Goal: Task Accomplishment & Management: Complete application form

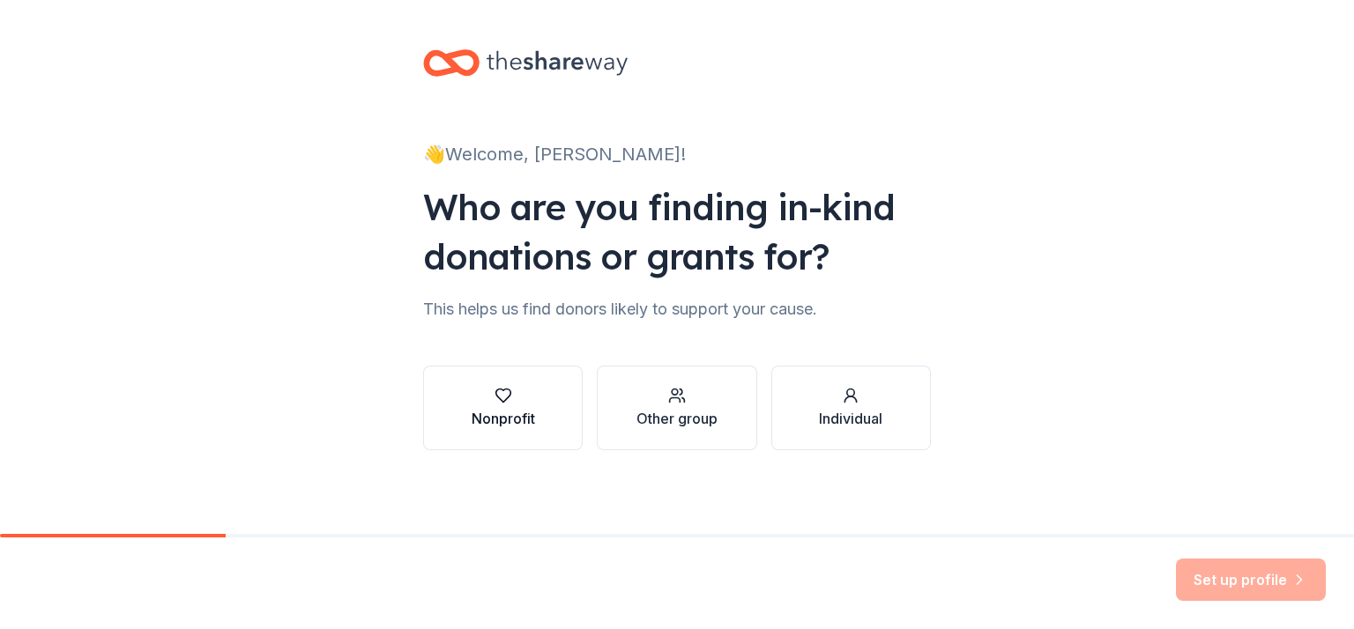
click at [497, 421] on div "Nonprofit" at bounding box center [503, 418] width 63 height 21
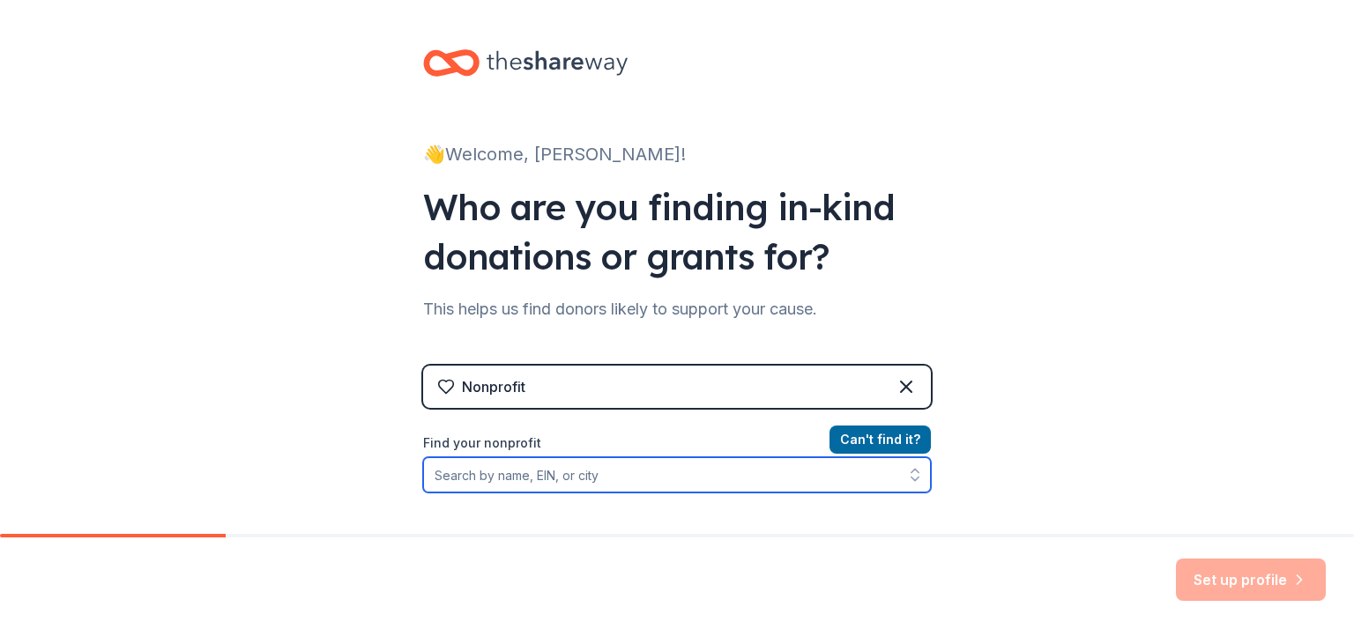
click at [517, 477] on input "Find your nonprofit" at bounding box center [677, 474] width 508 height 35
click at [911, 479] on icon "button" at bounding box center [914, 480] width 7 height 4
type input "Frosted Faces Foundation"
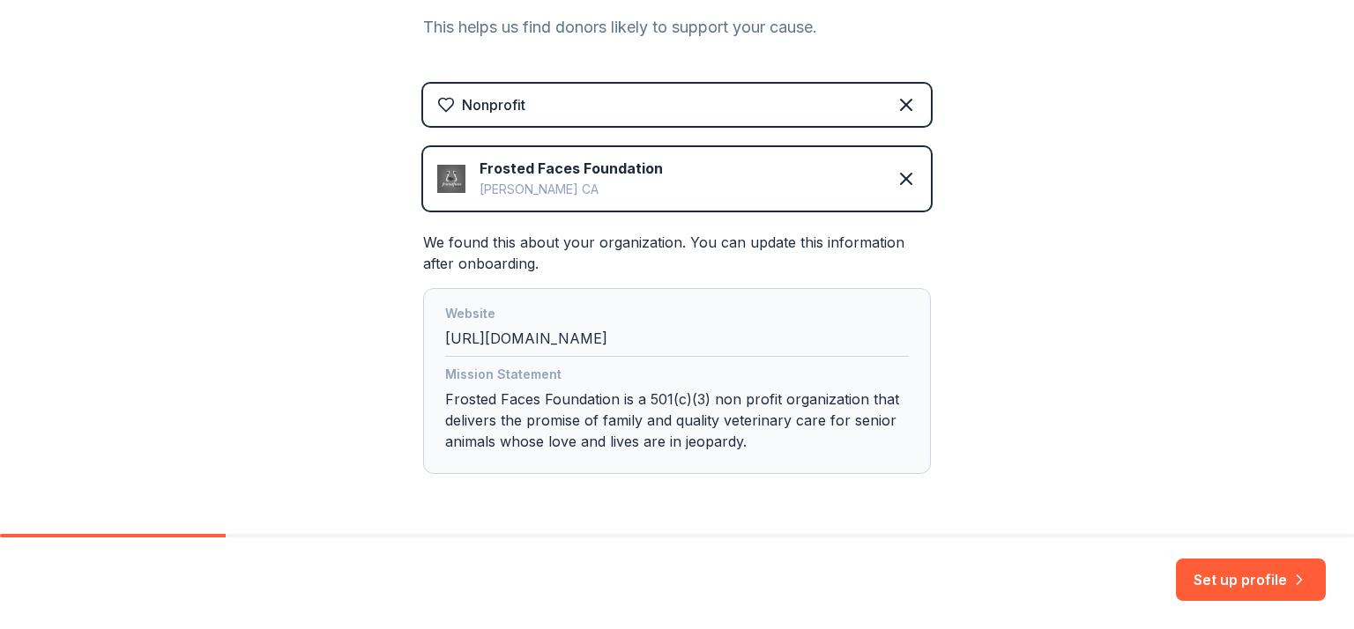
scroll to position [342, 0]
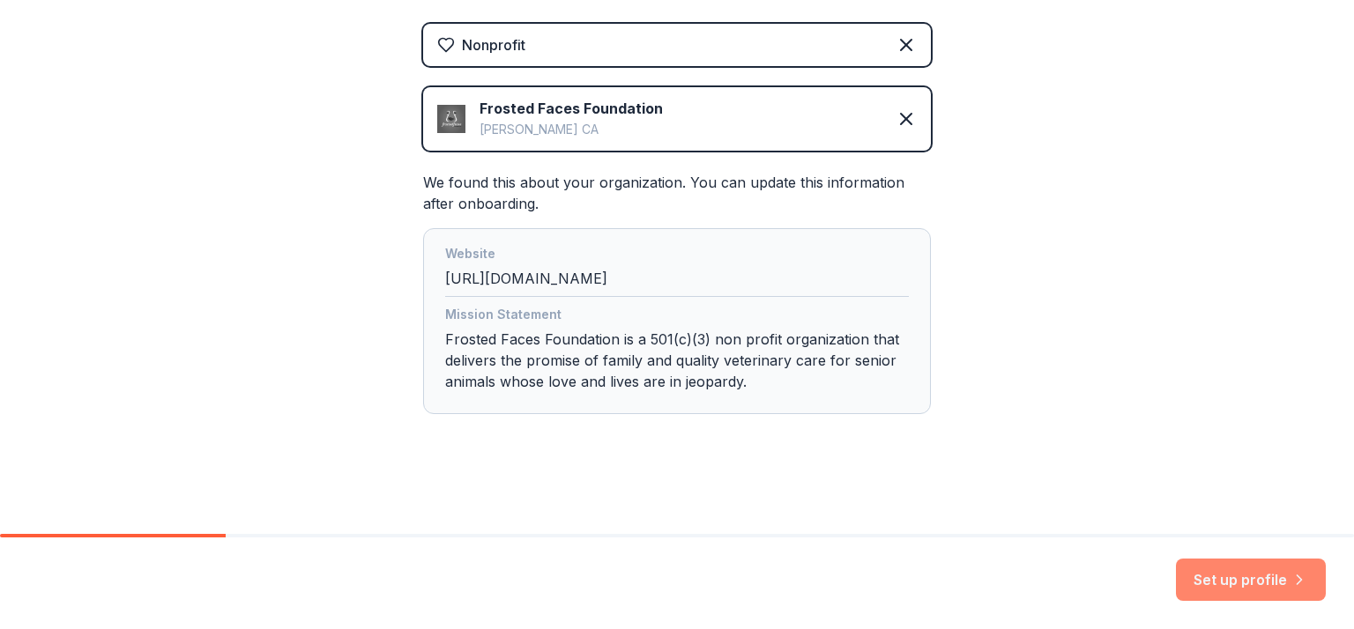
click at [1228, 590] on button "Set up profile" at bounding box center [1251, 580] width 150 height 42
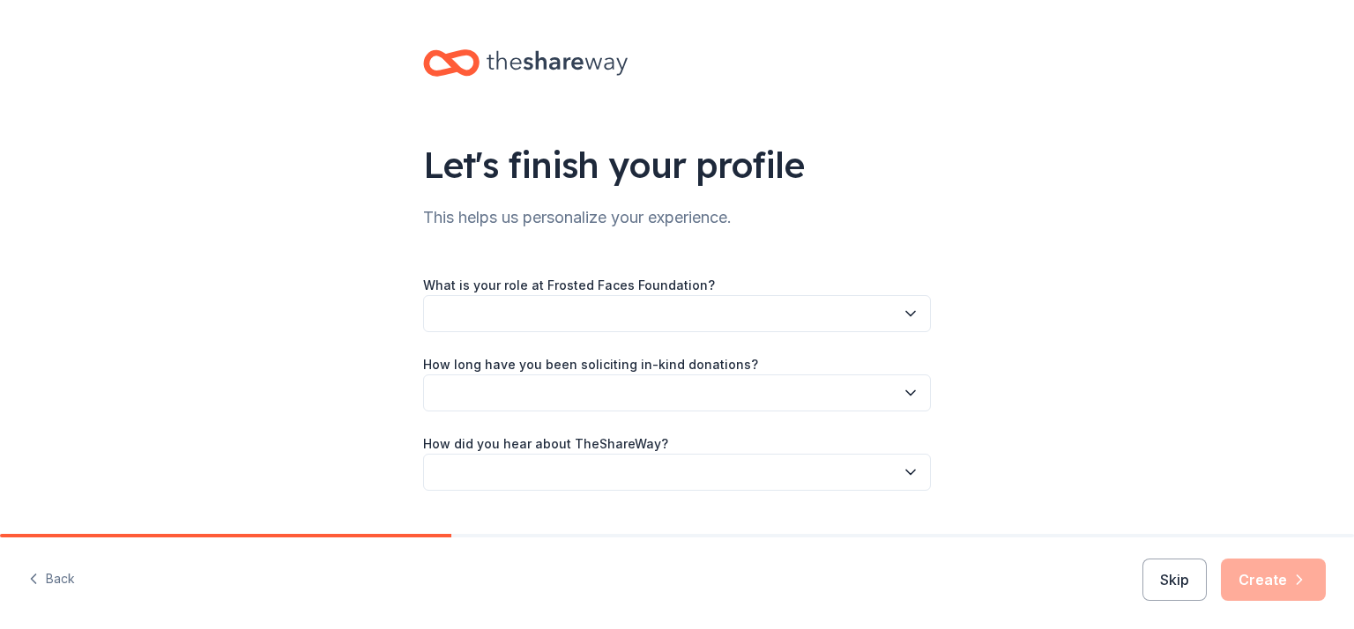
scroll to position [41, 0]
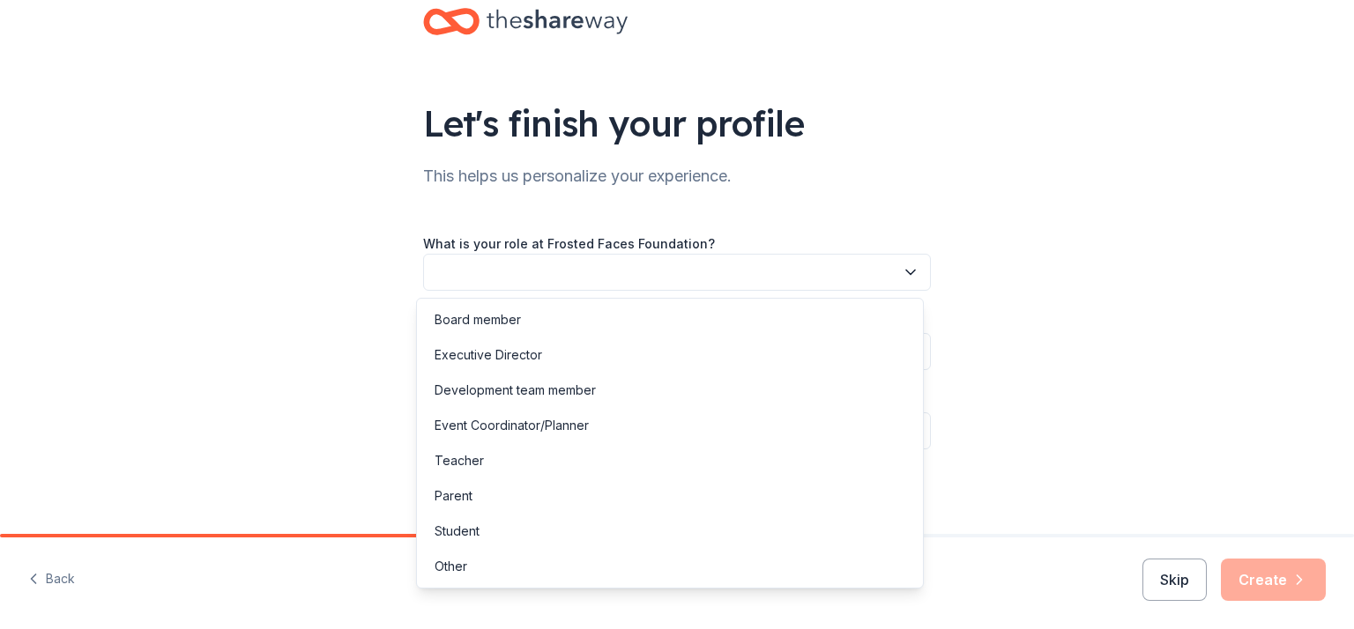
click at [903, 261] on button "button" at bounding box center [677, 272] width 508 height 37
click at [461, 569] on div "Other" at bounding box center [451, 566] width 33 height 21
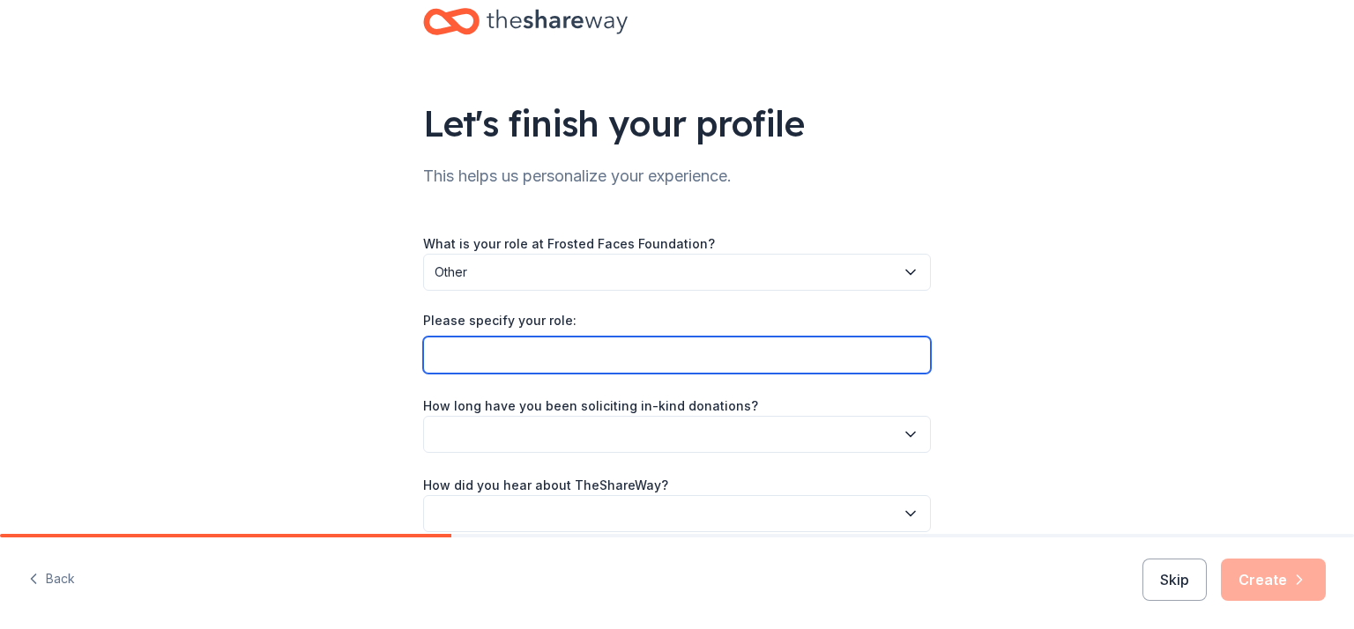
click at [599, 365] on input "Please specify your role:" at bounding box center [677, 355] width 508 height 37
type input "Volunteer"
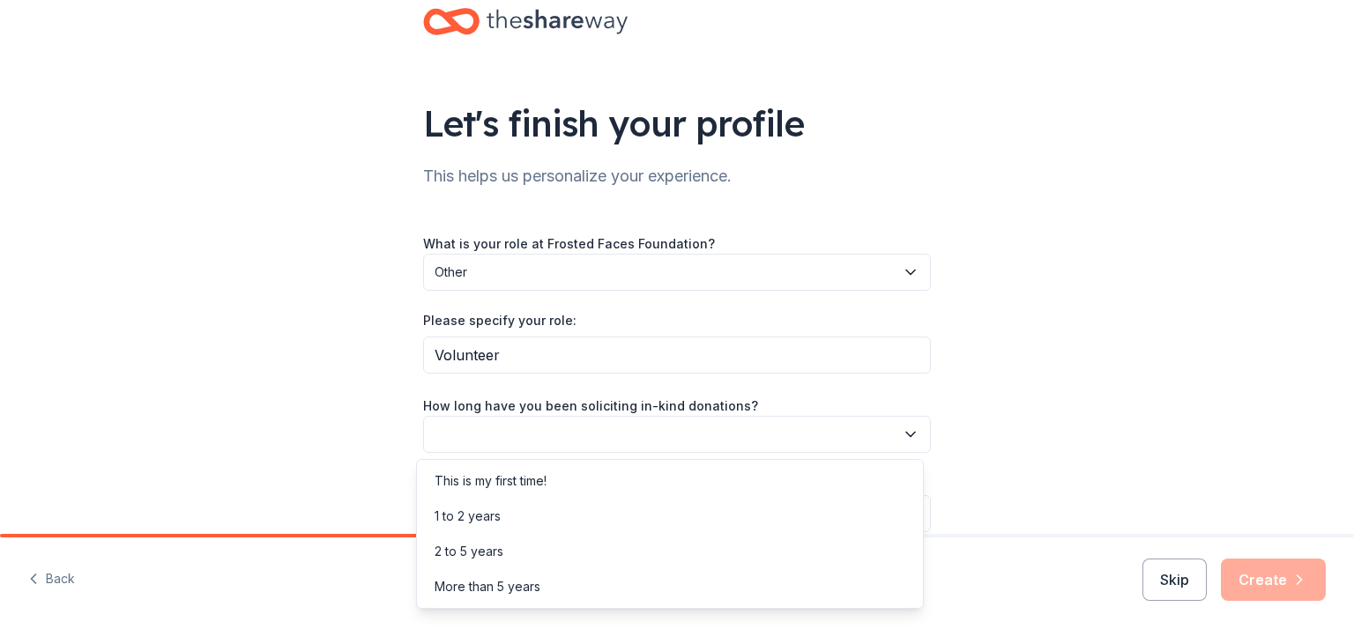
click at [618, 434] on button "button" at bounding box center [677, 434] width 508 height 37
click at [569, 523] on div "1 to 2 years" at bounding box center [669, 516] width 499 height 35
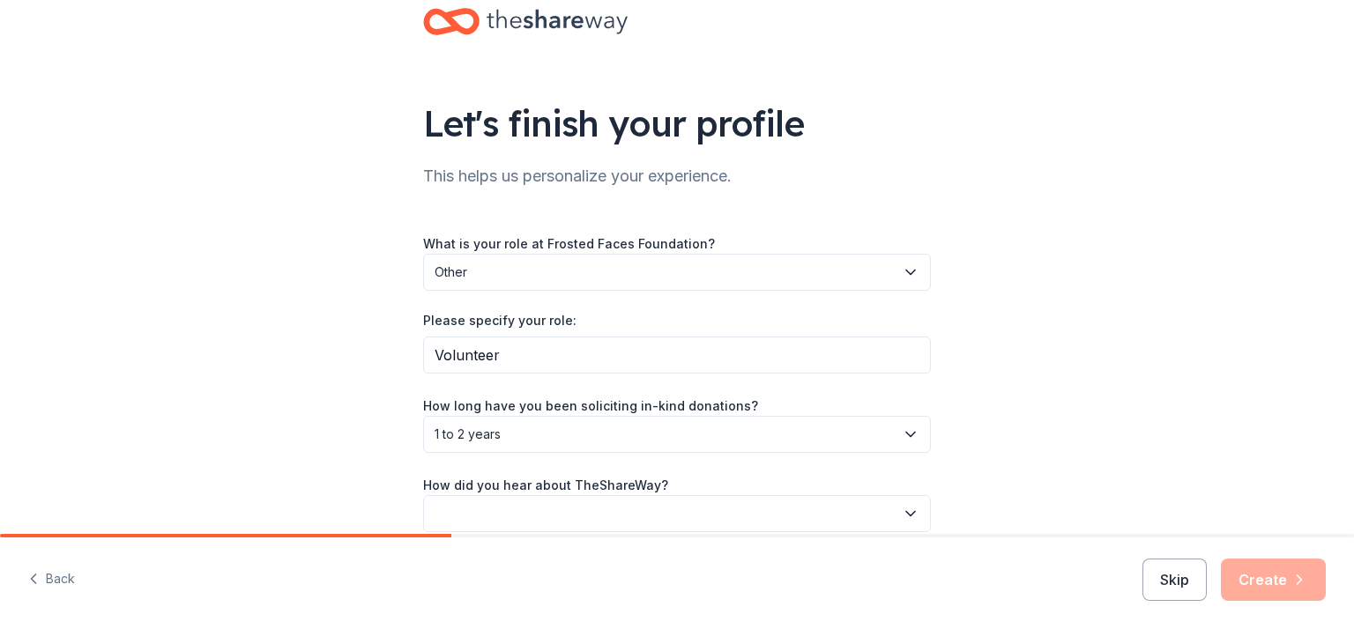
scroll to position [123, 0]
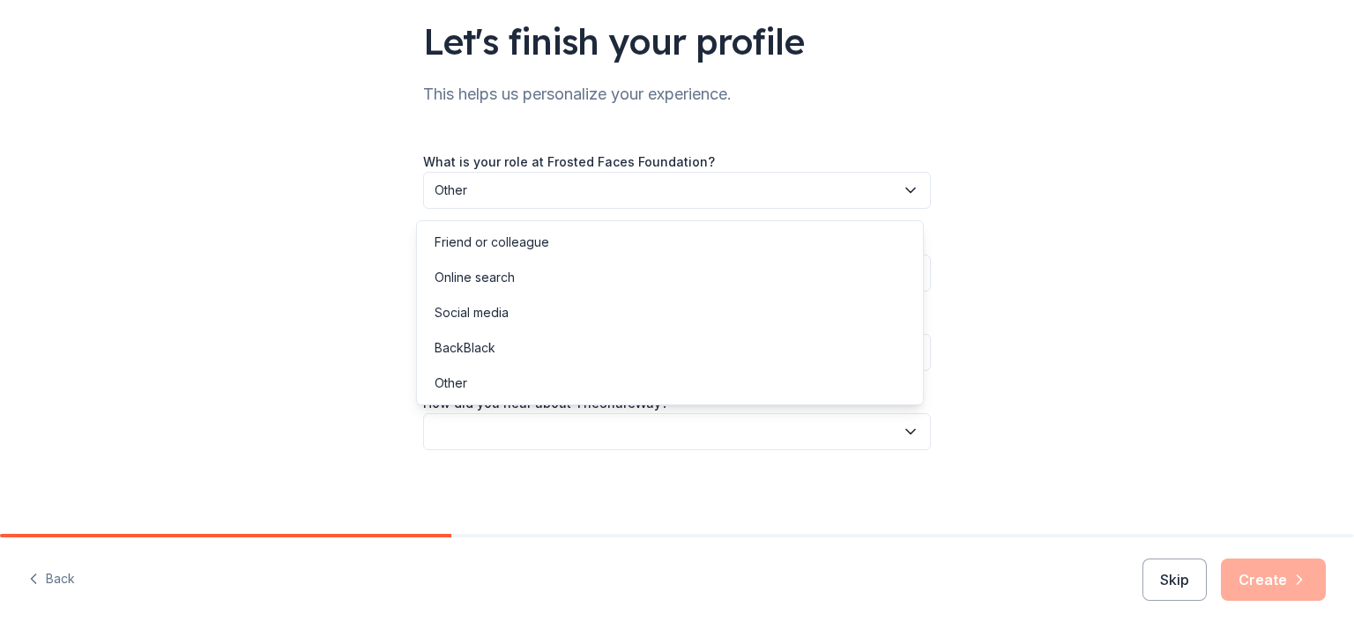
click at [640, 438] on button "button" at bounding box center [677, 431] width 508 height 37
click at [606, 241] on div "Friend or colleague" at bounding box center [669, 242] width 499 height 35
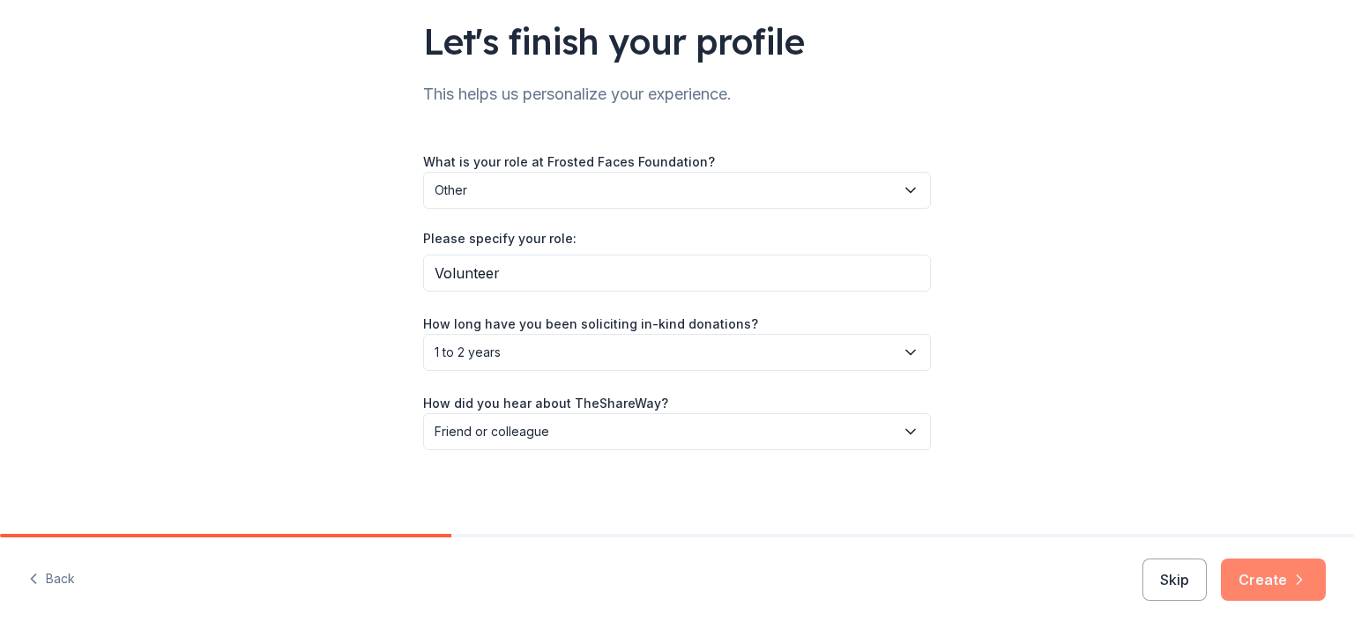
click at [1284, 574] on button "Create" at bounding box center [1273, 580] width 105 height 42
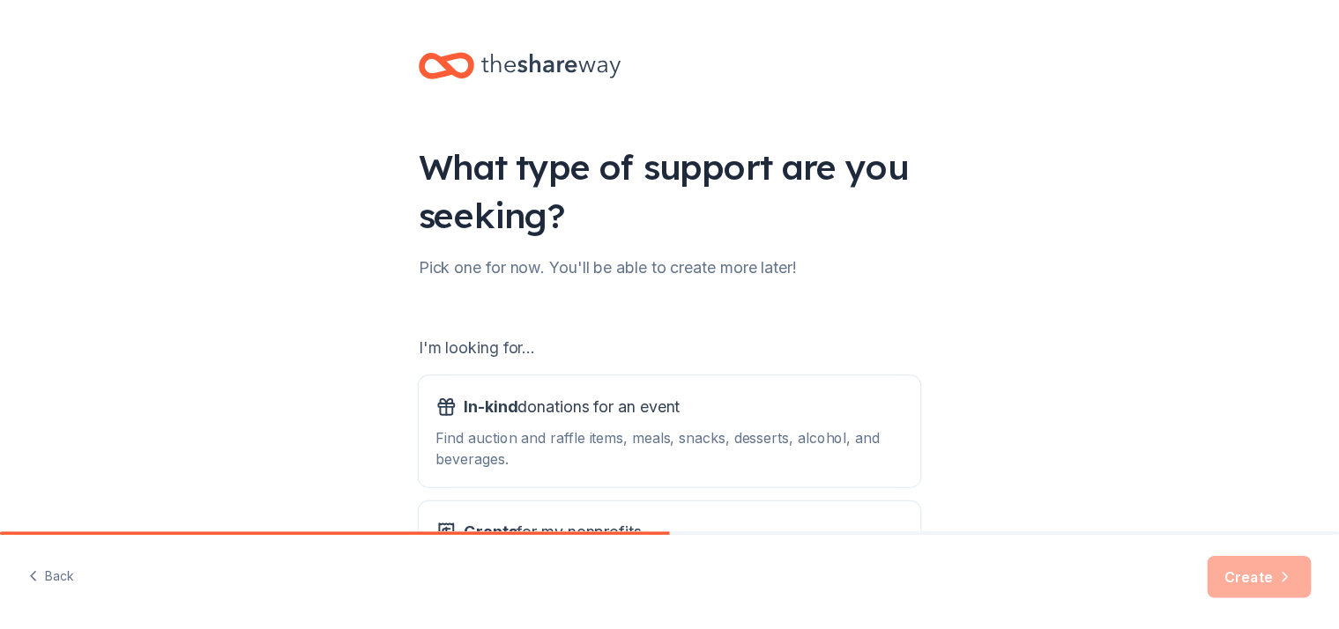
scroll to position [176, 0]
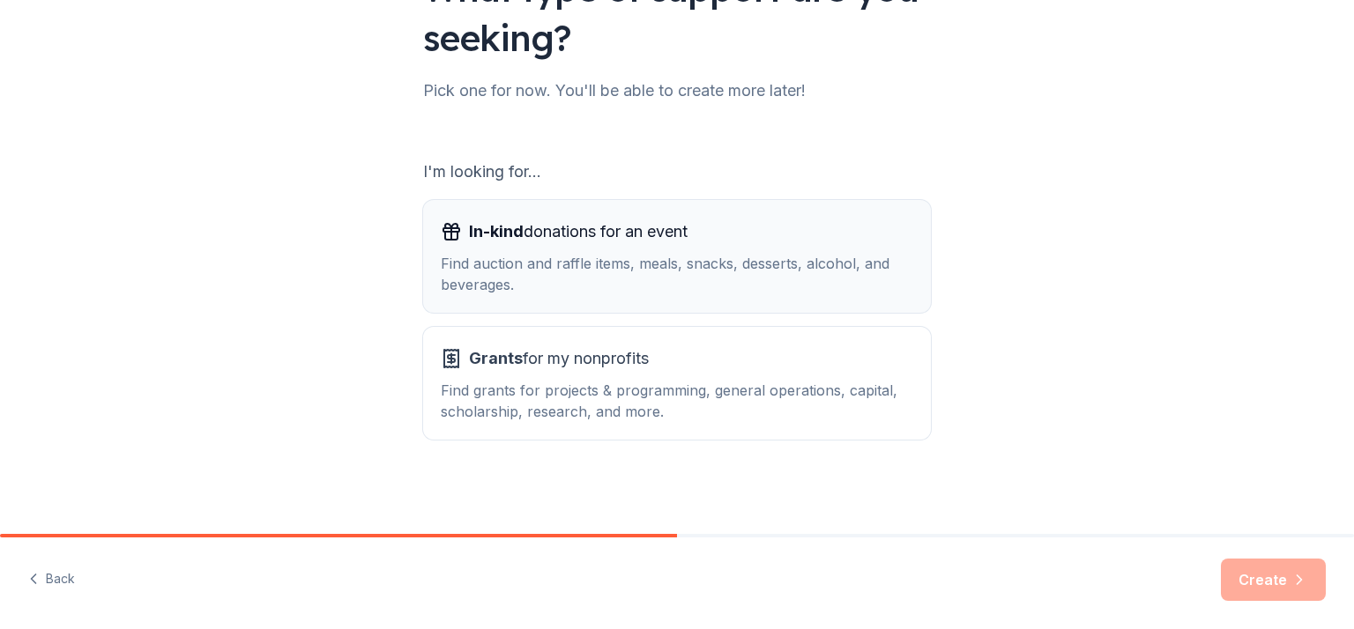
click at [754, 286] on div "Find auction and raffle items, meals, snacks, desserts, alcohol, and beverages." at bounding box center [677, 274] width 472 height 42
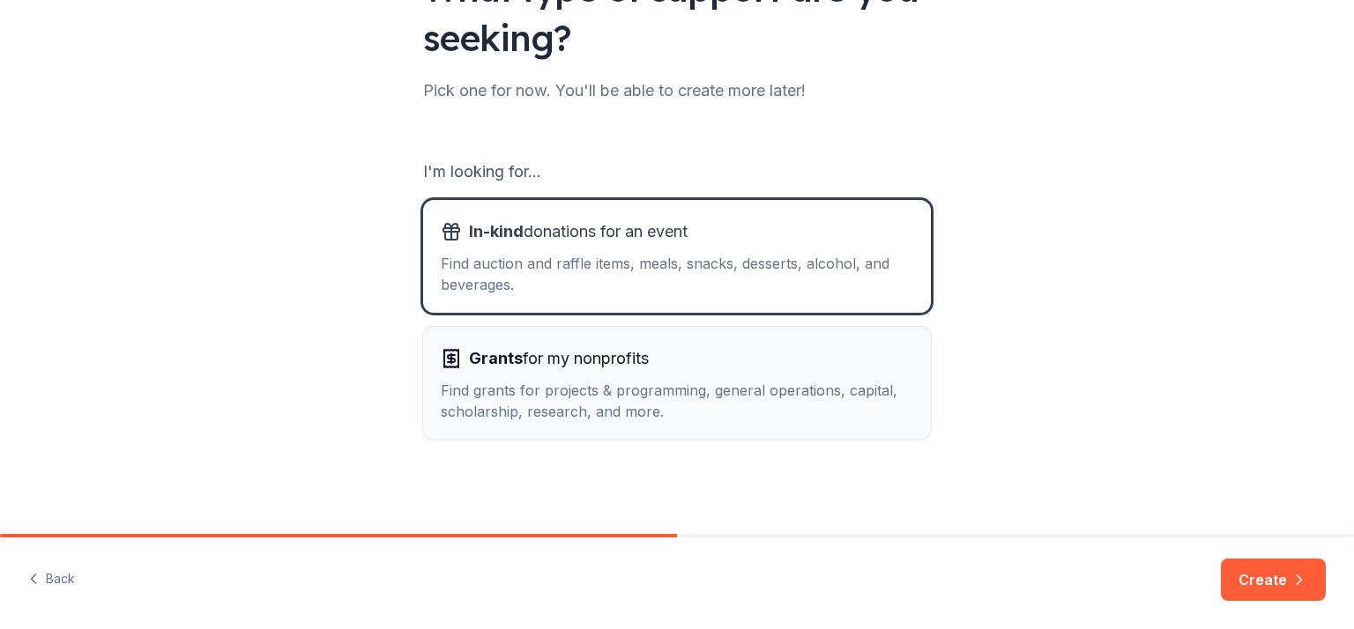
click at [756, 372] on div "Grants for my nonprofits" at bounding box center [677, 359] width 472 height 28
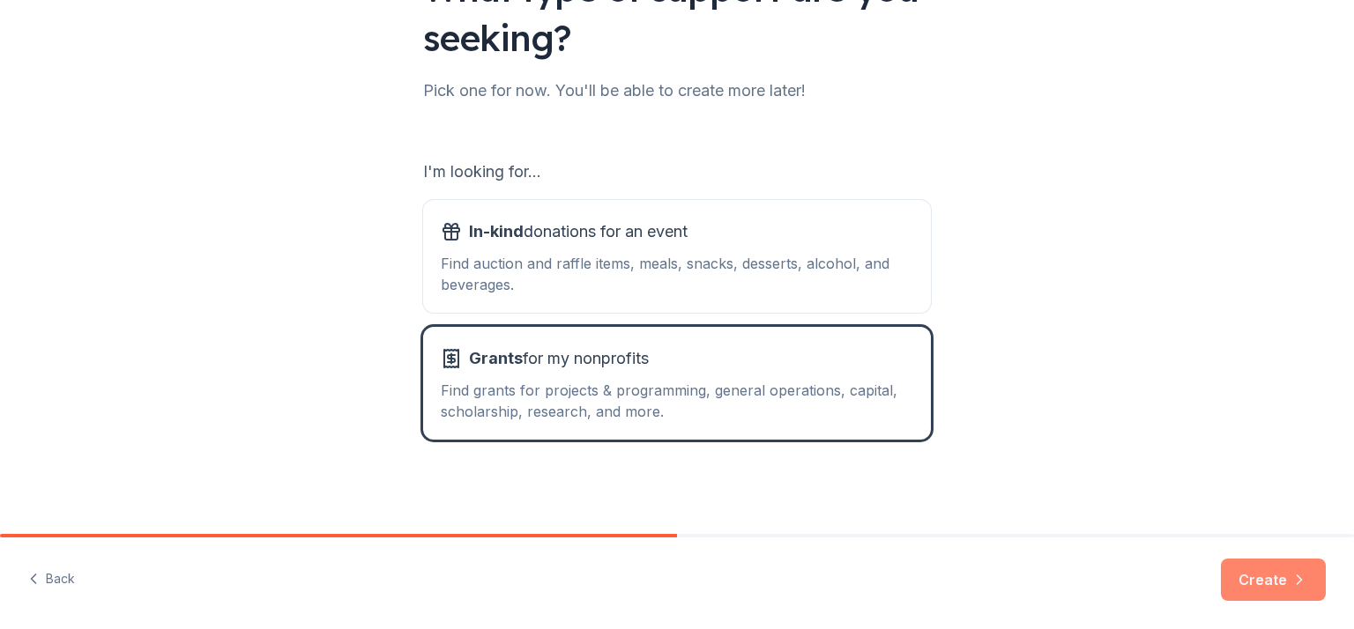
click at [1272, 576] on button "Create" at bounding box center [1273, 580] width 105 height 42
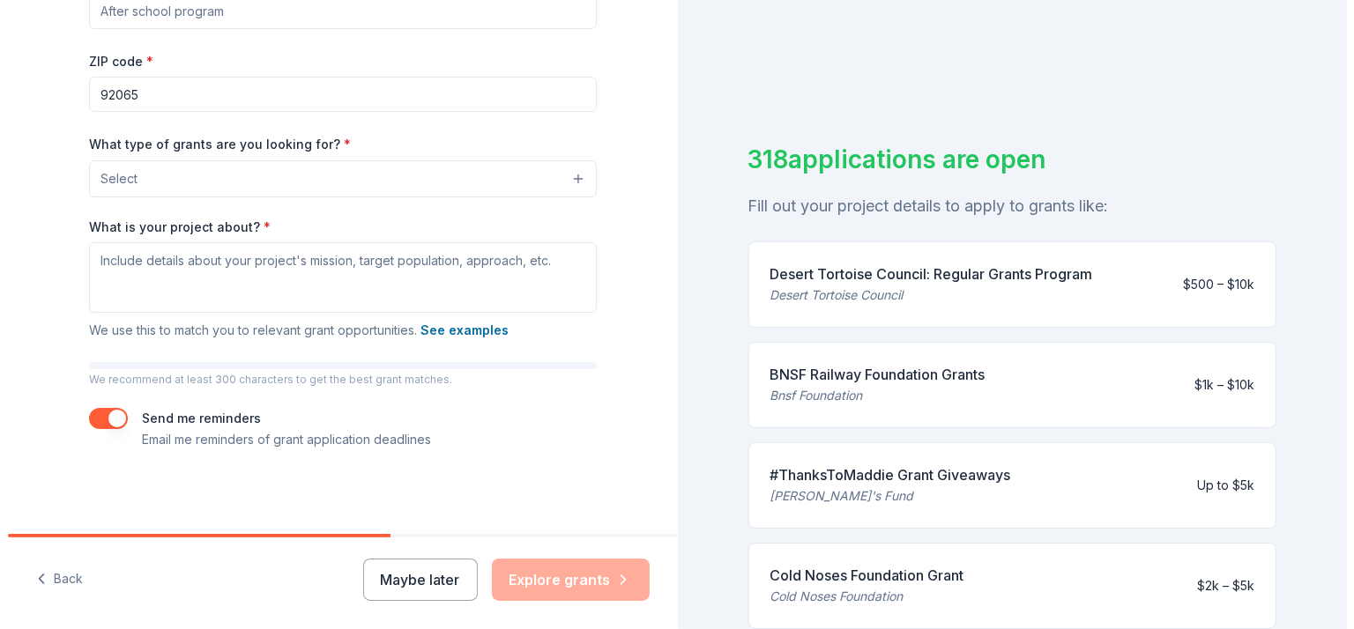
scroll to position [219, 0]
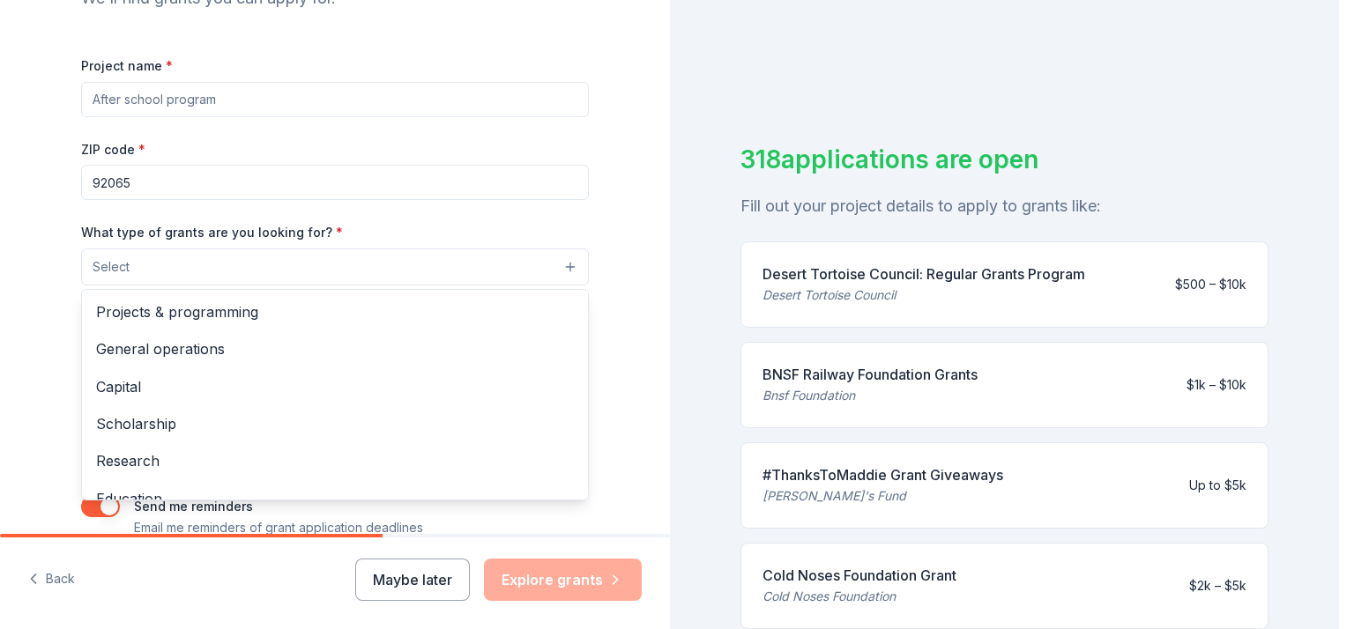
click at [483, 256] on button "Select" at bounding box center [335, 267] width 508 height 37
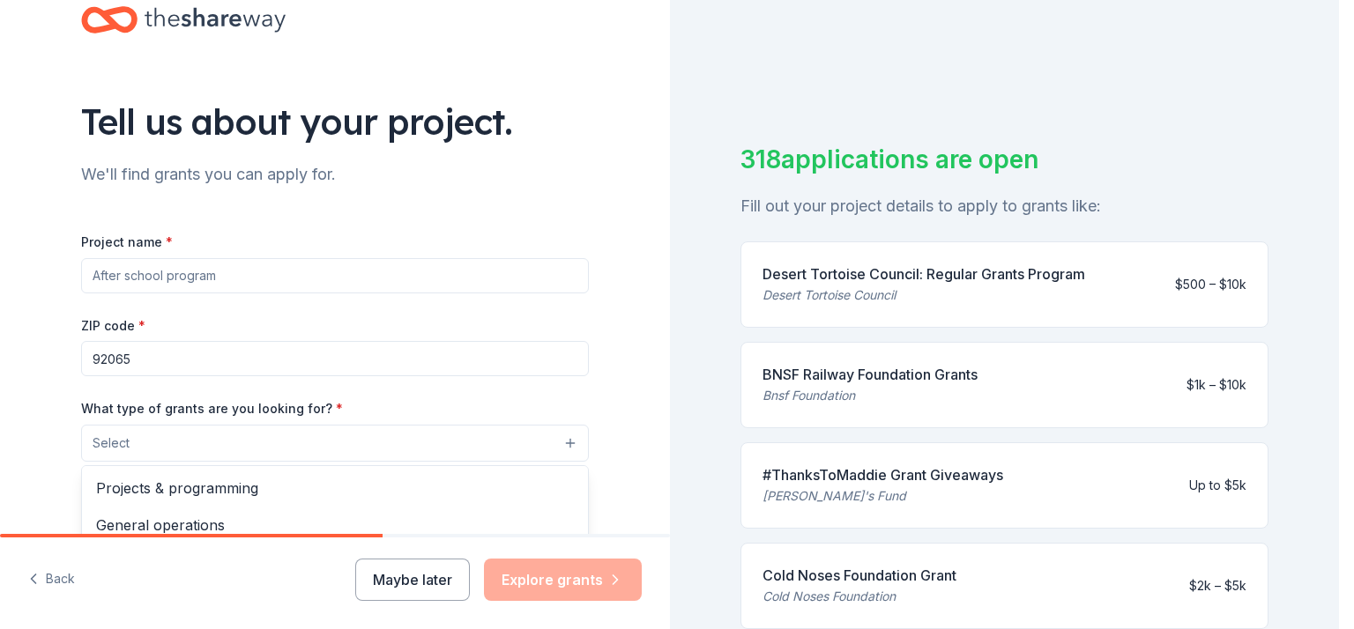
scroll to position [131, 0]
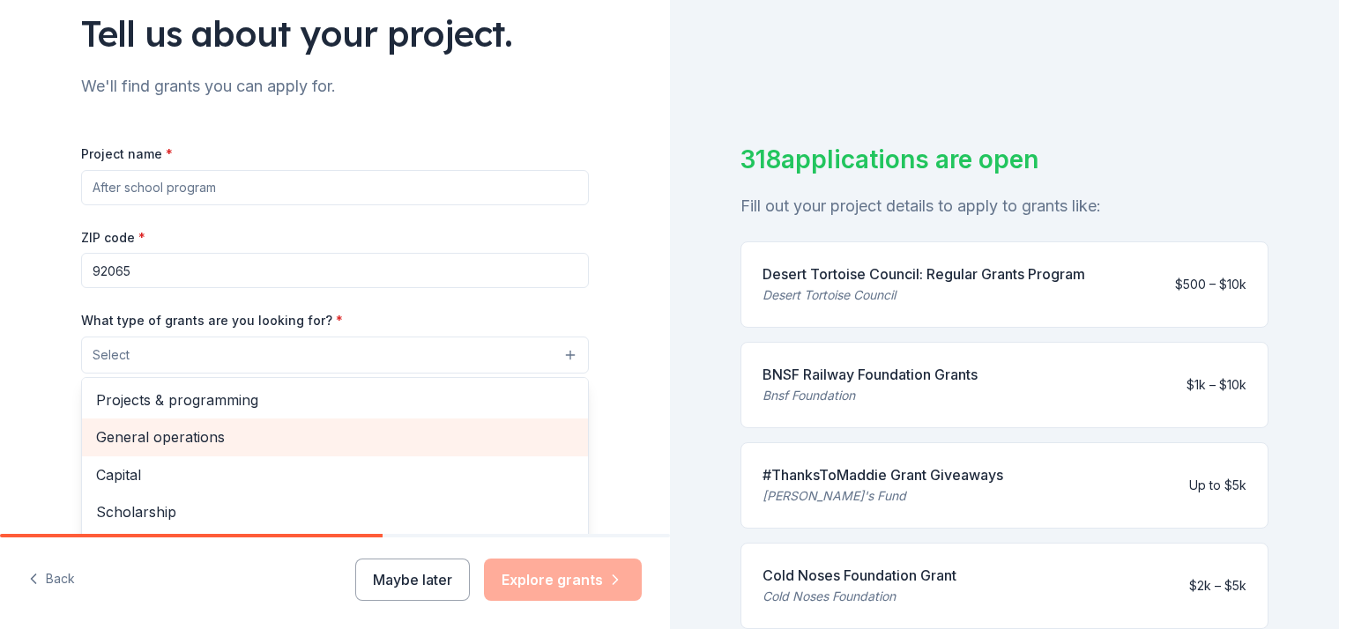
click at [307, 438] on span "General operations" at bounding box center [335, 437] width 478 height 23
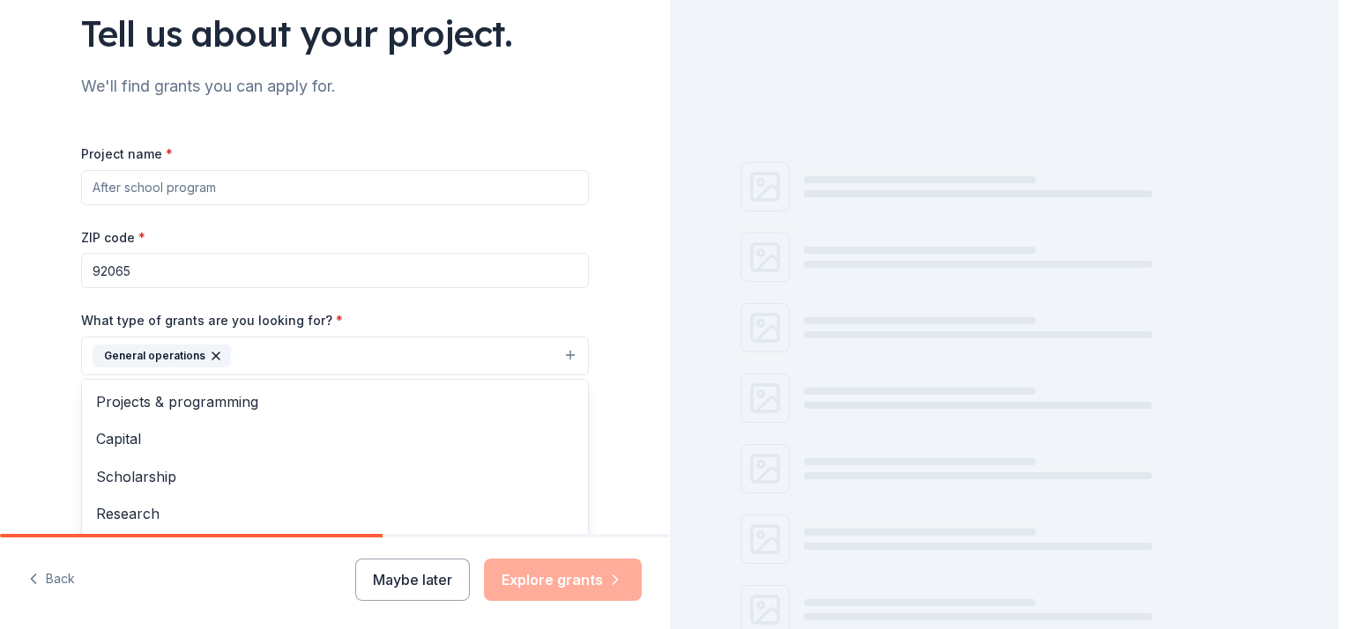
scroll to position [219, 0]
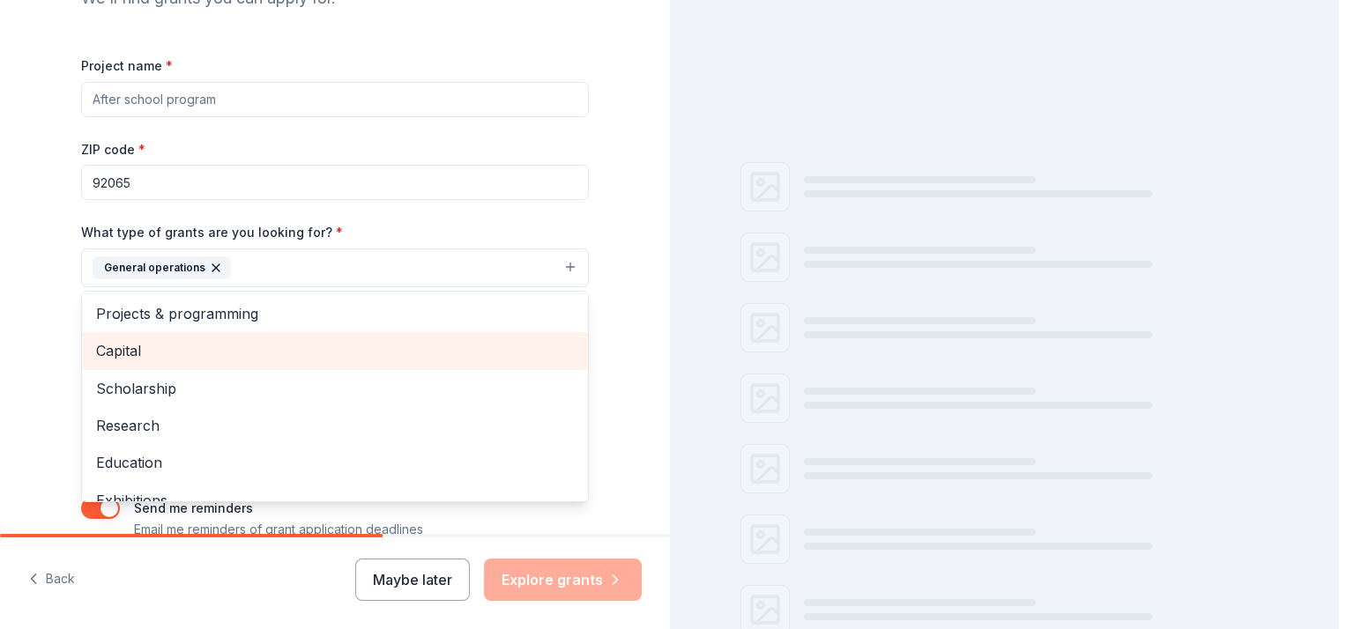
click at [204, 357] on span "Capital" at bounding box center [335, 350] width 478 height 23
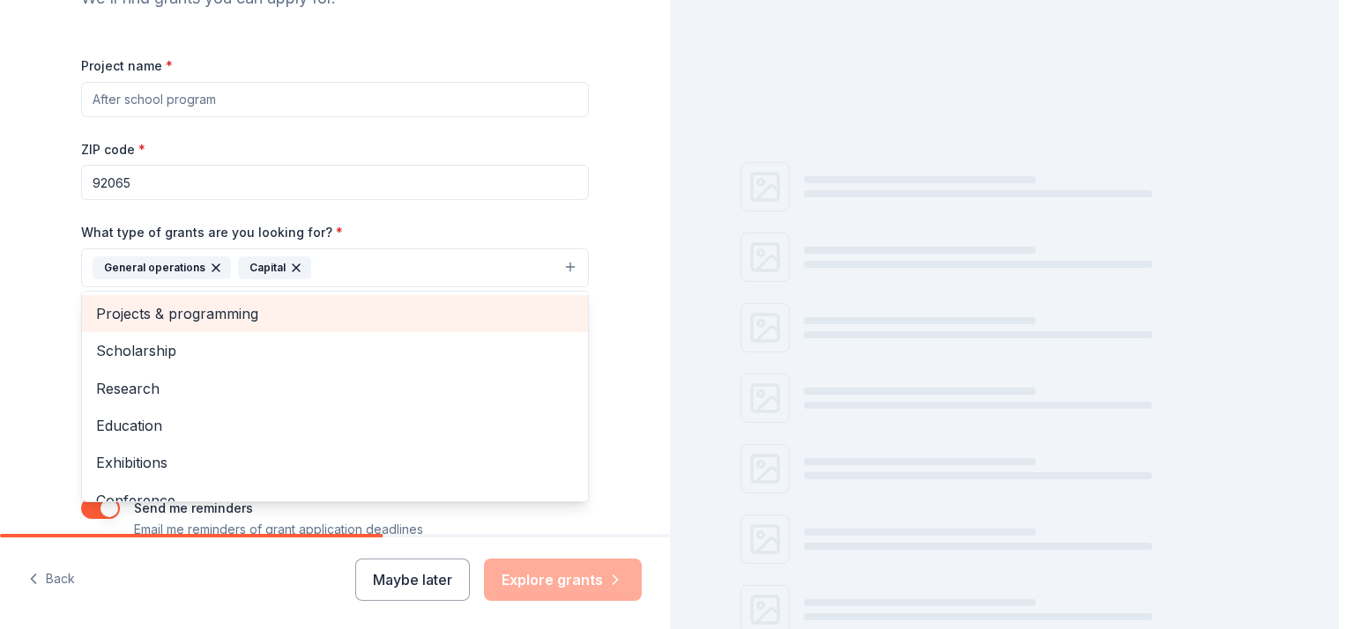
click at [223, 312] on span "Projects & programming" at bounding box center [335, 313] width 478 height 23
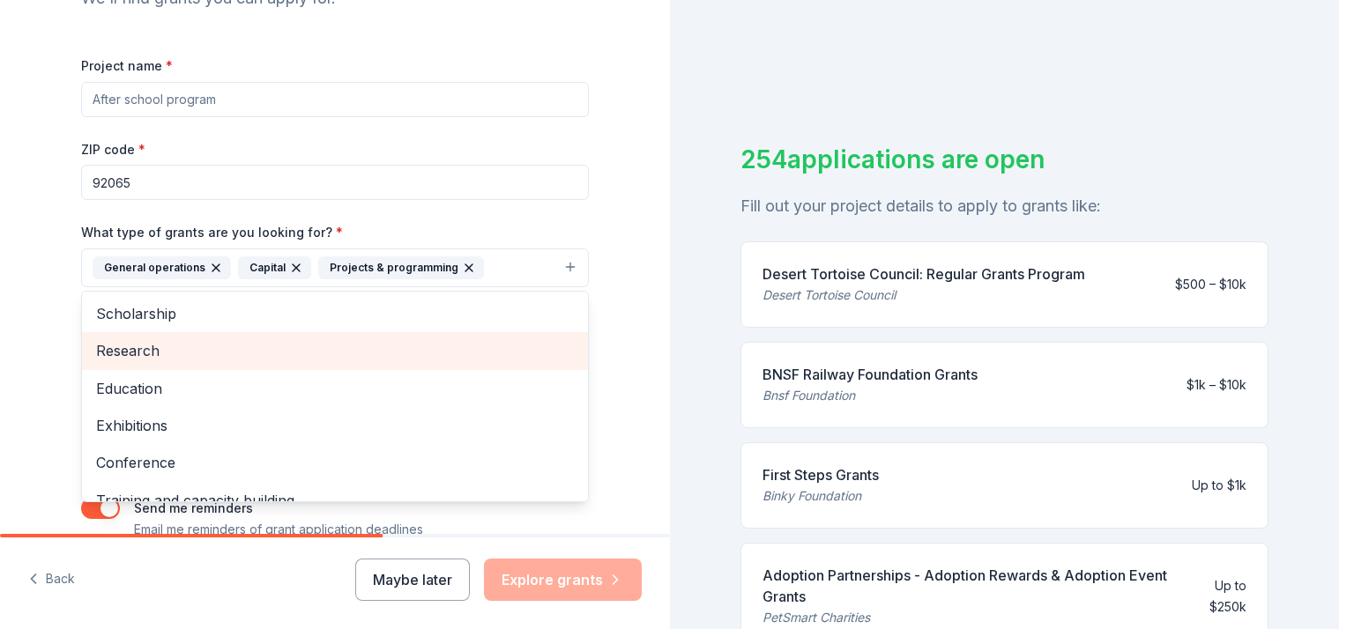
click at [213, 353] on span "Research" at bounding box center [335, 350] width 478 height 23
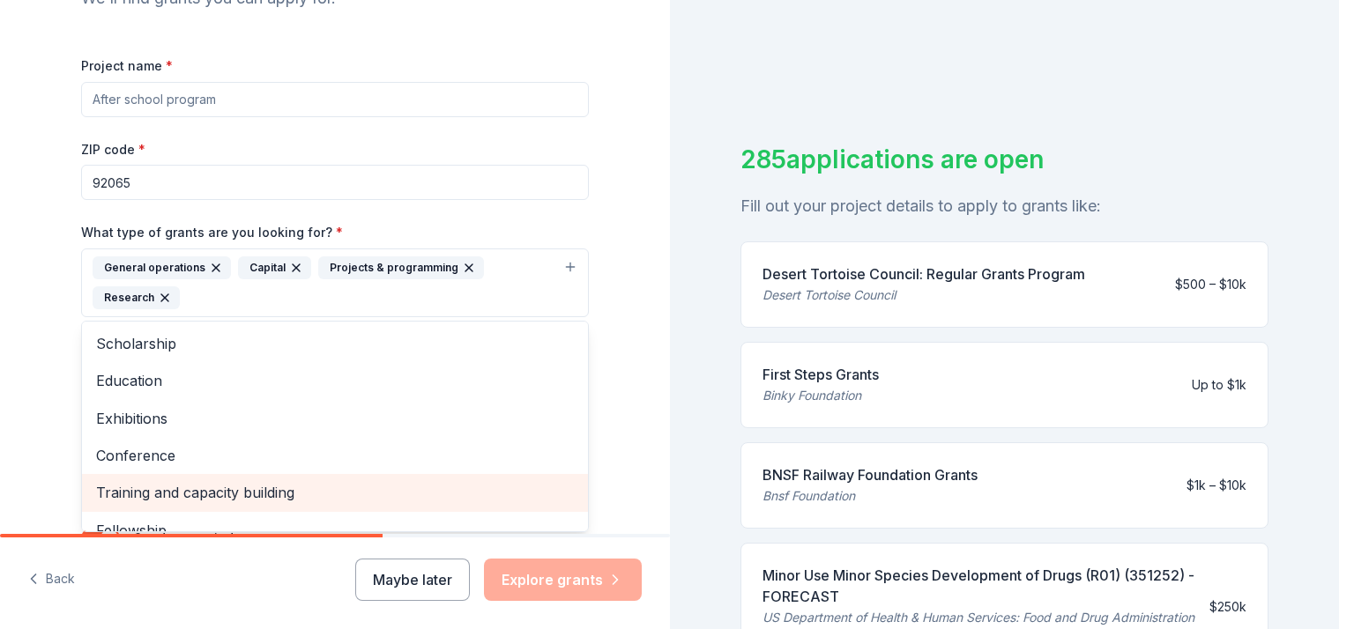
click at [249, 485] on span "Training and capacity building" at bounding box center [335, 492] width 478 height 23
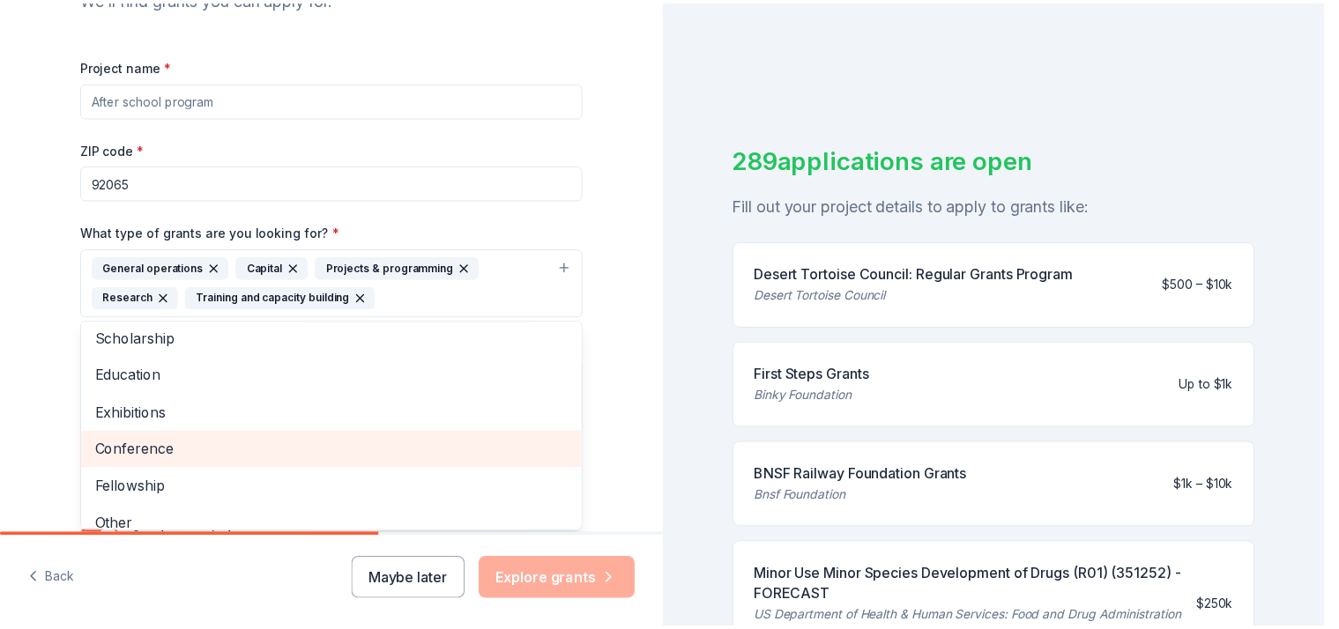
scroll to position [0, 0]
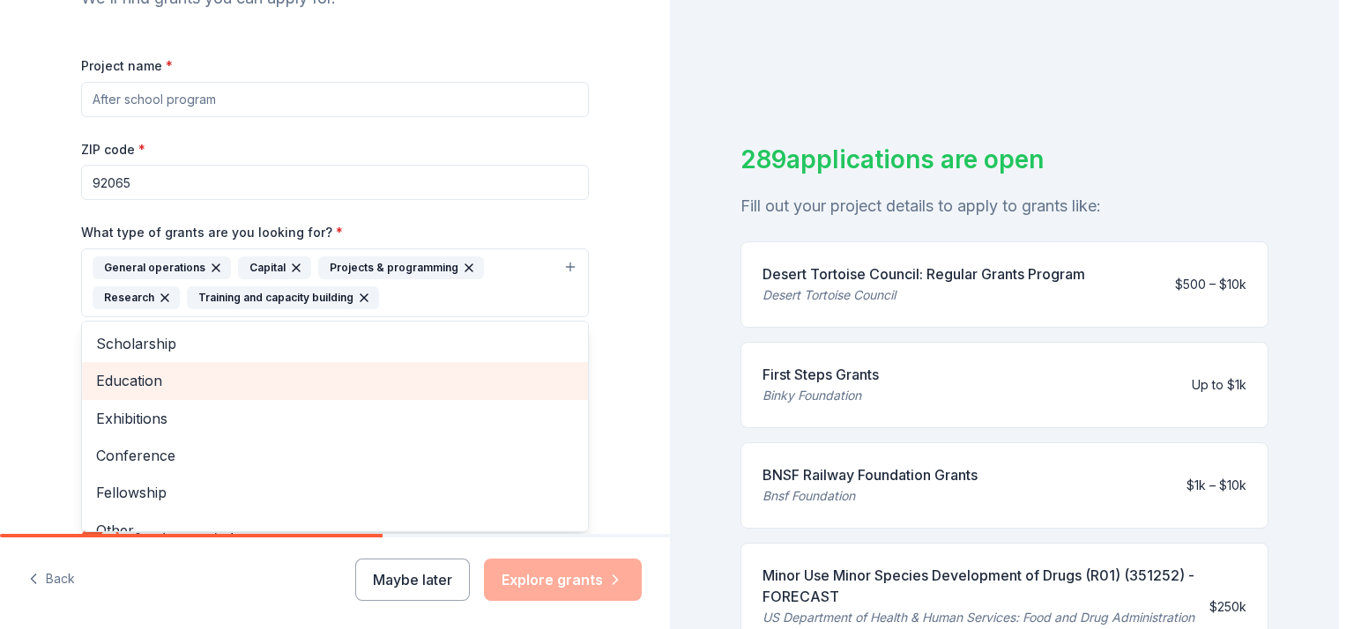
click at [271, 383] on span "Education" at bounding box center [335, 380] width 478 height 23
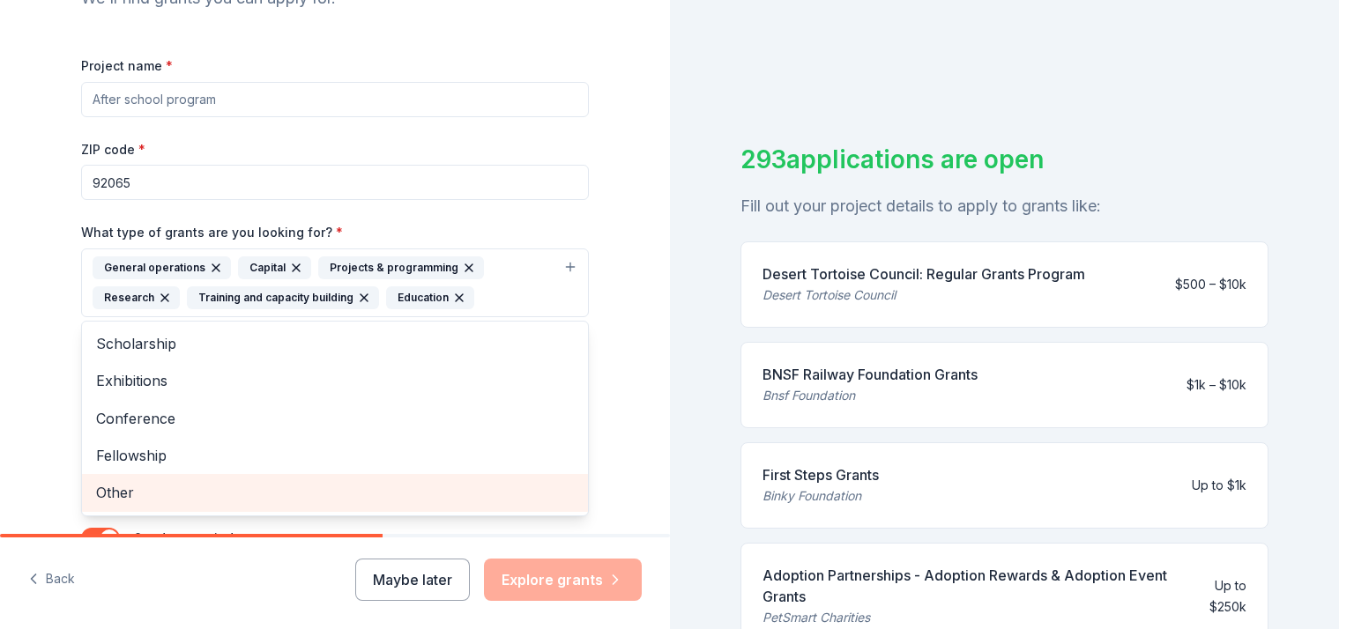
click at [229, 500] on span "Other" at bounding box center [335, 492] width 478 height 23
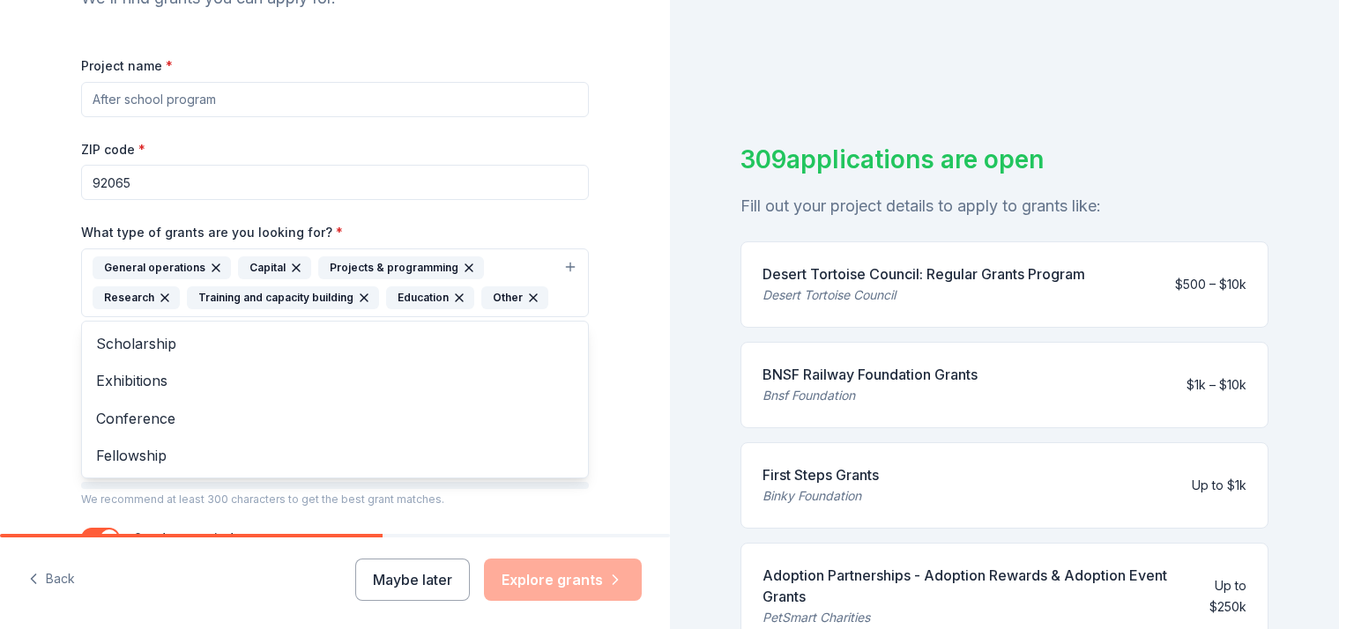
click at [628, 372] on div "Tell us about your project. We'll find grants you can apply for. Project name *…" at bounding box center [335, 218] width 670 height 874
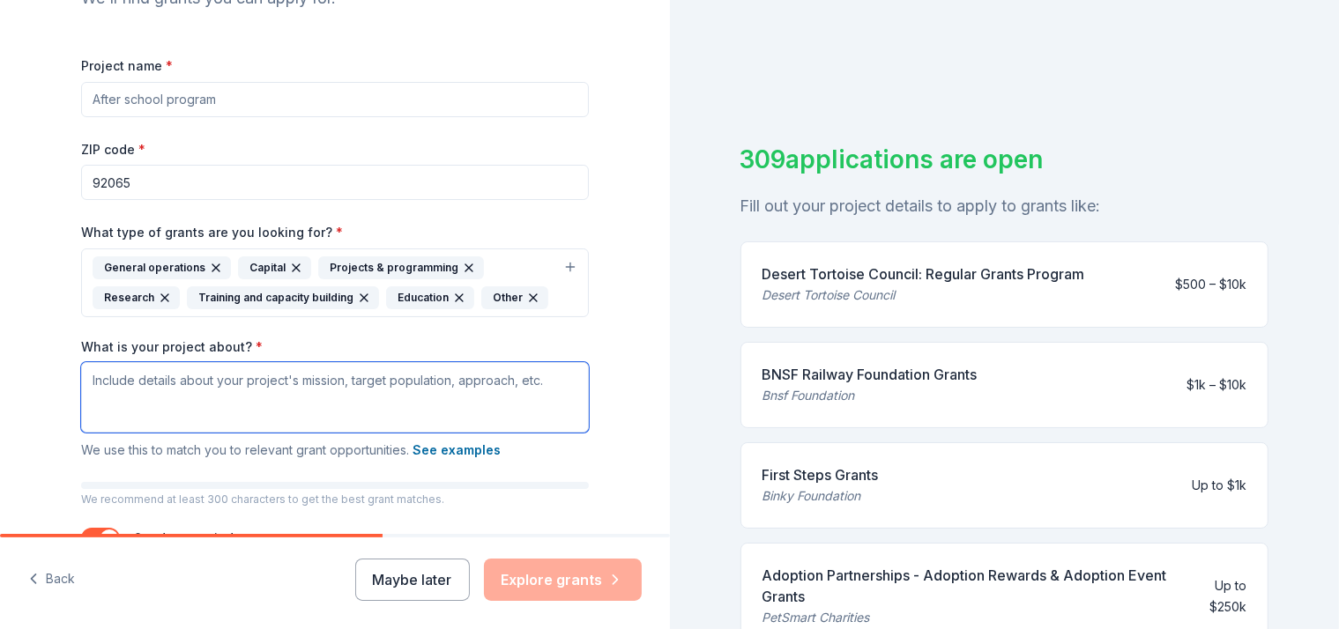
click at [485, 395] on textarea "What is your project about? *" at bounding box center [335, 397] width 508 height 71
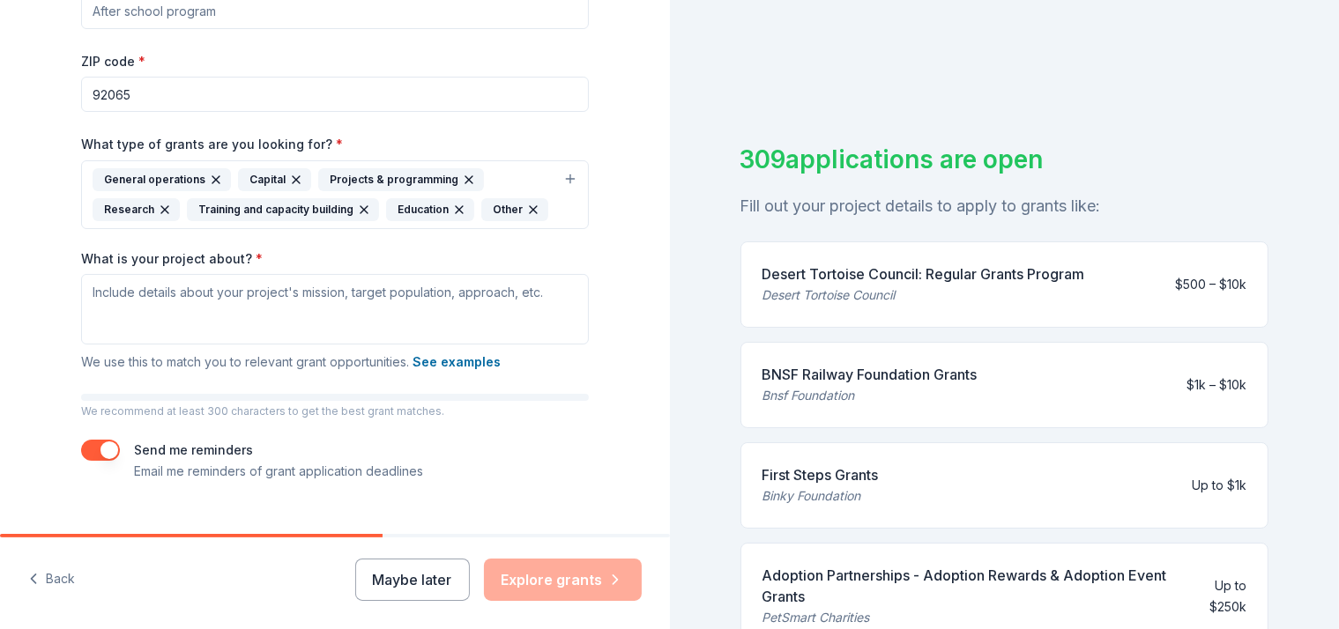
scroll to position [131, 0]
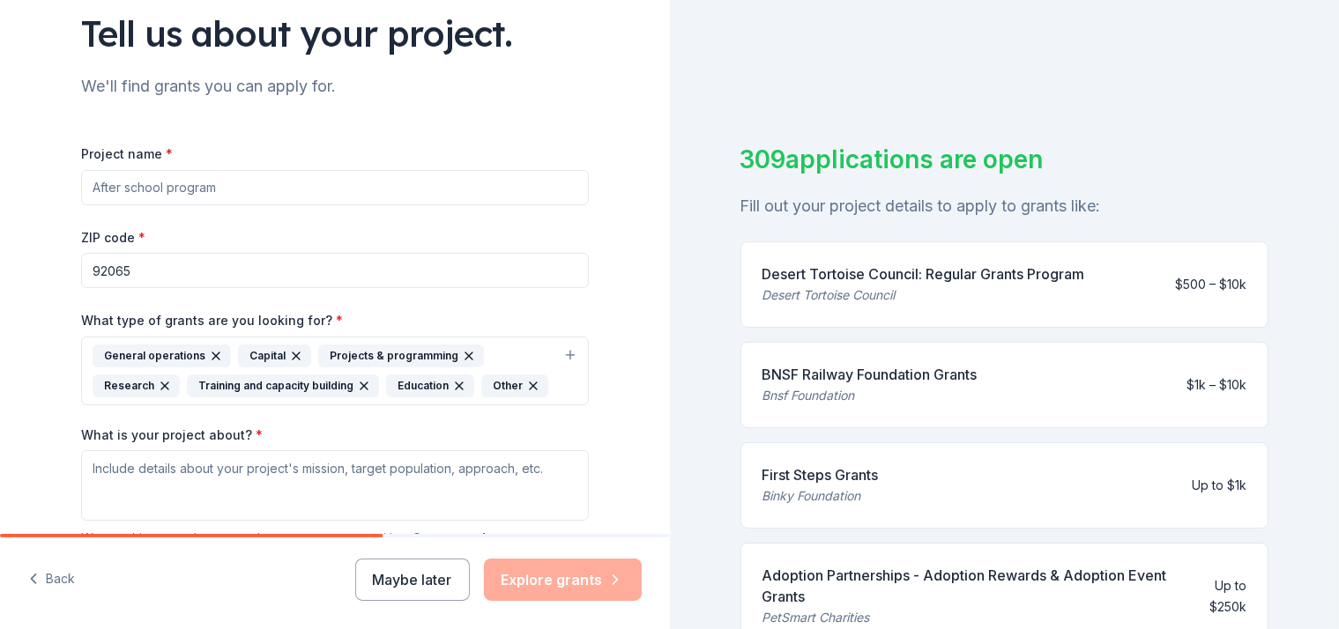
click at [145, 193] on input "Project name *" at bounding box center [335, 187] width 508 height 35
click at [241, 481] on textarea "What is your project about? *" at bounding box center [335, 485] width 508 height 71
paste textarea "Frosted Faces Foundation is a 501(c)(3) non profit organization that delivers t…"
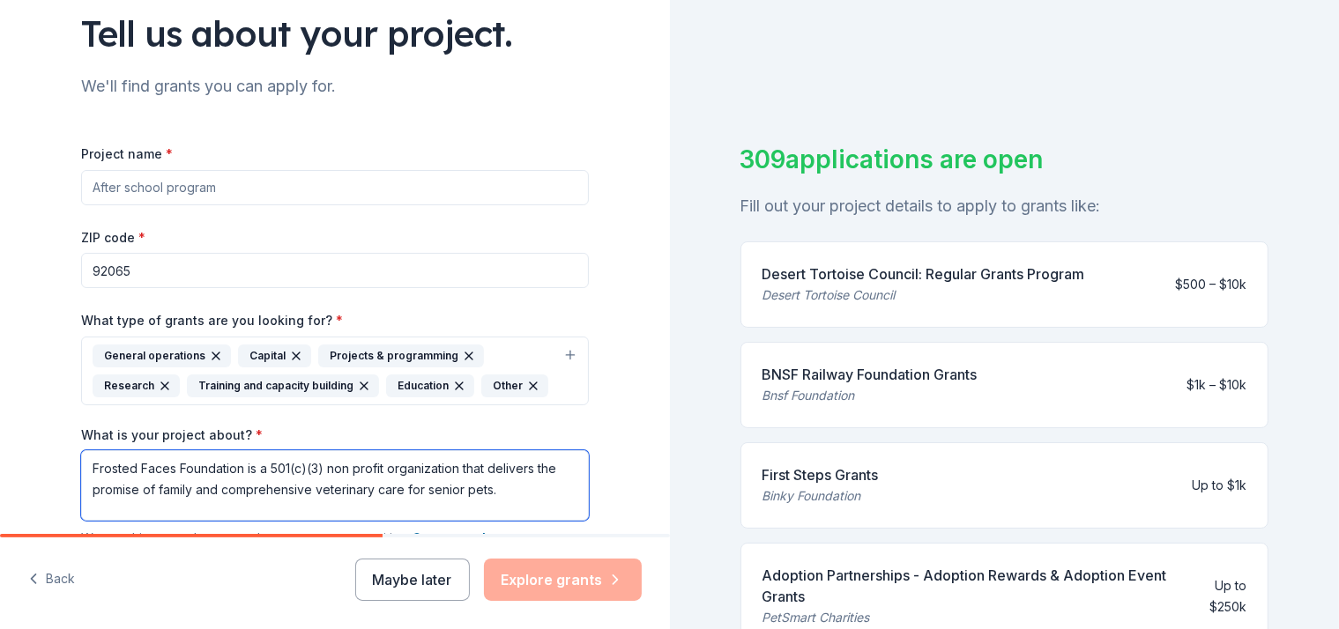
type textarea "Frosted Faces Foundation is a 501(c)(3) non profit organization that delivers t…"
click at [247, 184] on input "Project name *" at bounding box center [335, 187] width 508 height 35
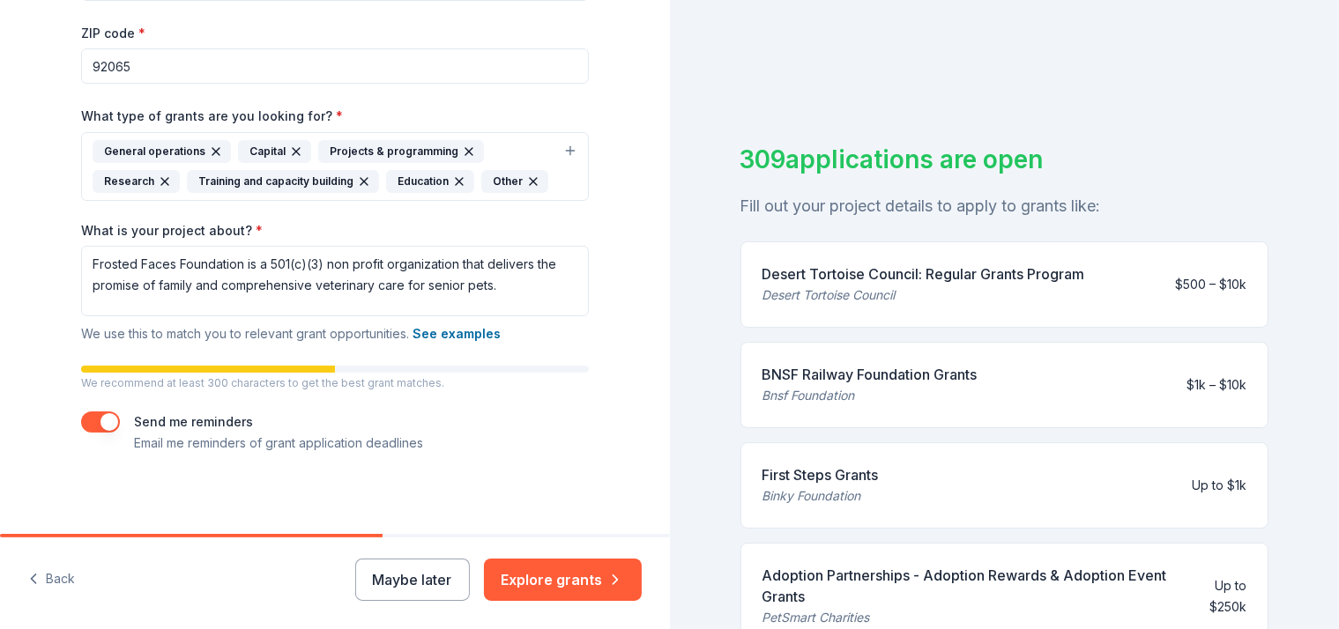
scroll to position [339, 0]
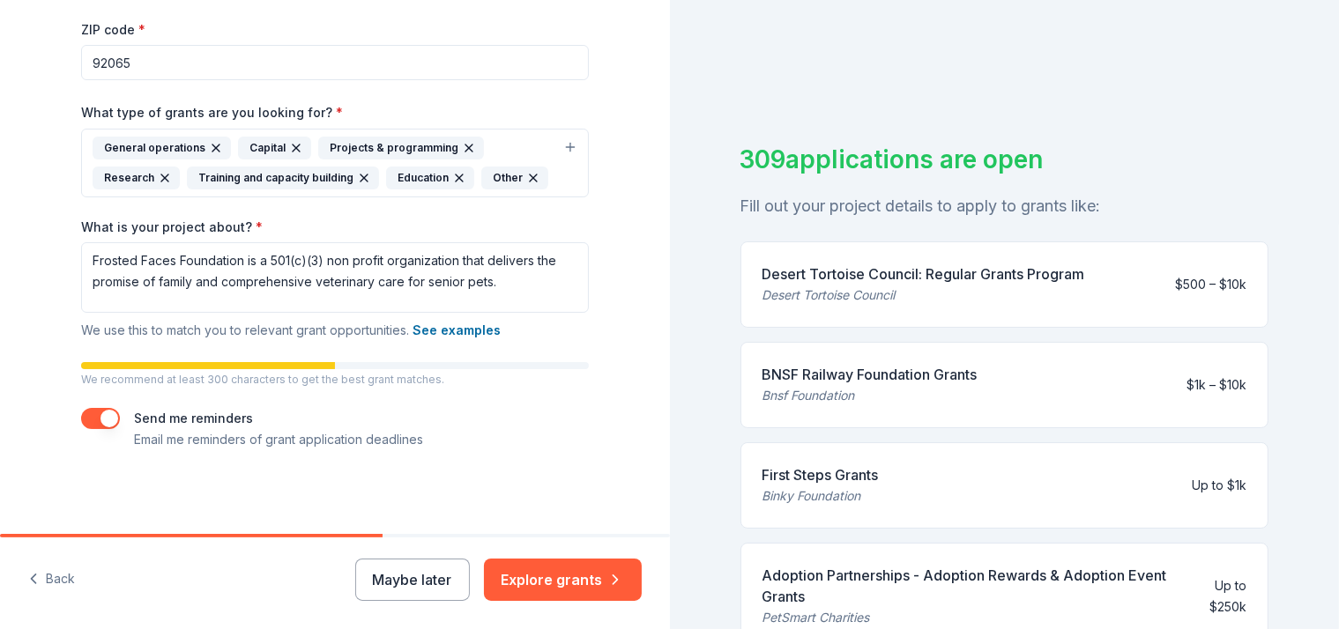
type input "Senior Dog Rescue"
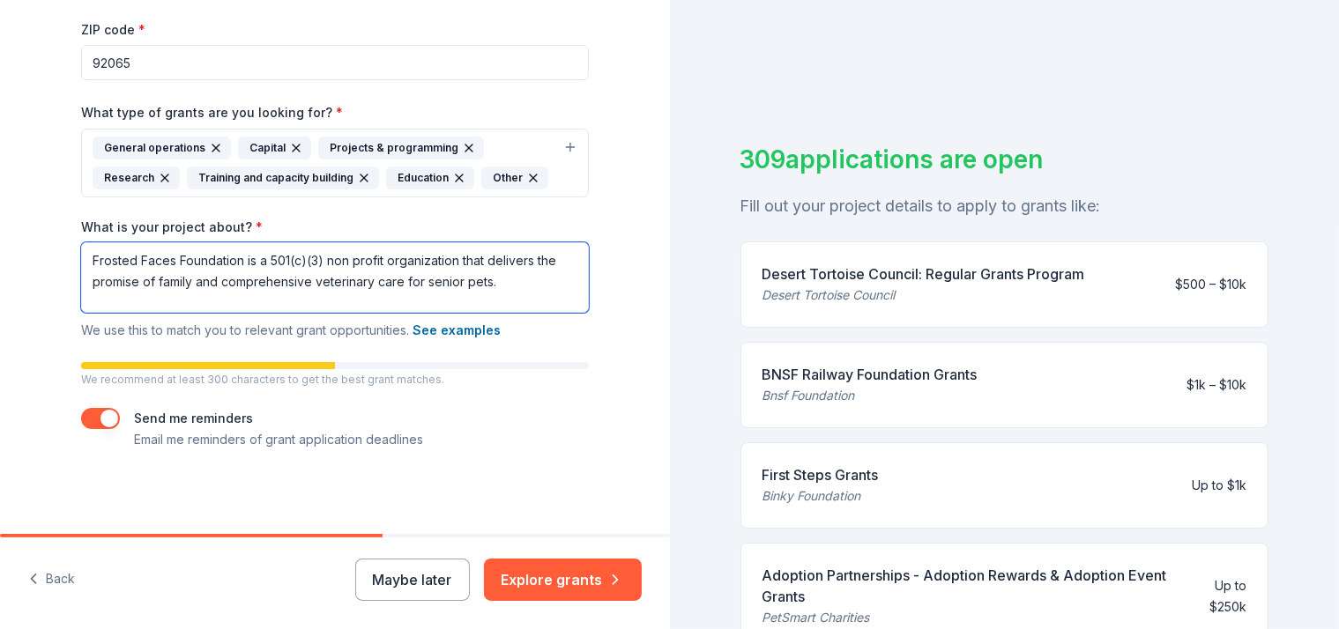
click at [533, 292] on textarea "Frosted Faces Foundation is a 501(c)(3) non profit organization that delivers t…" at bounding box center [335, 277] width 508 height 71
paste textarea "​Our mission is to save the lives of treatable, homeless senior dogs and cats t…"
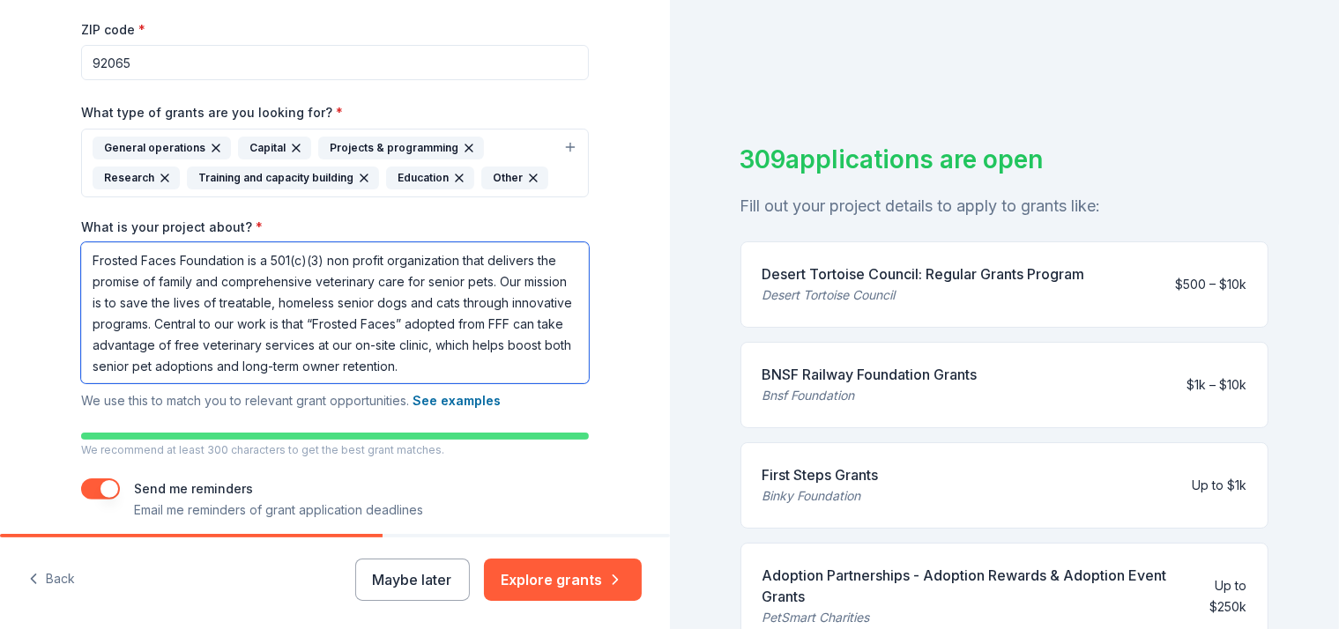
type textarea "Frosted Faces Foundation is a 501(c)(3) non profit organization that delivers t…"
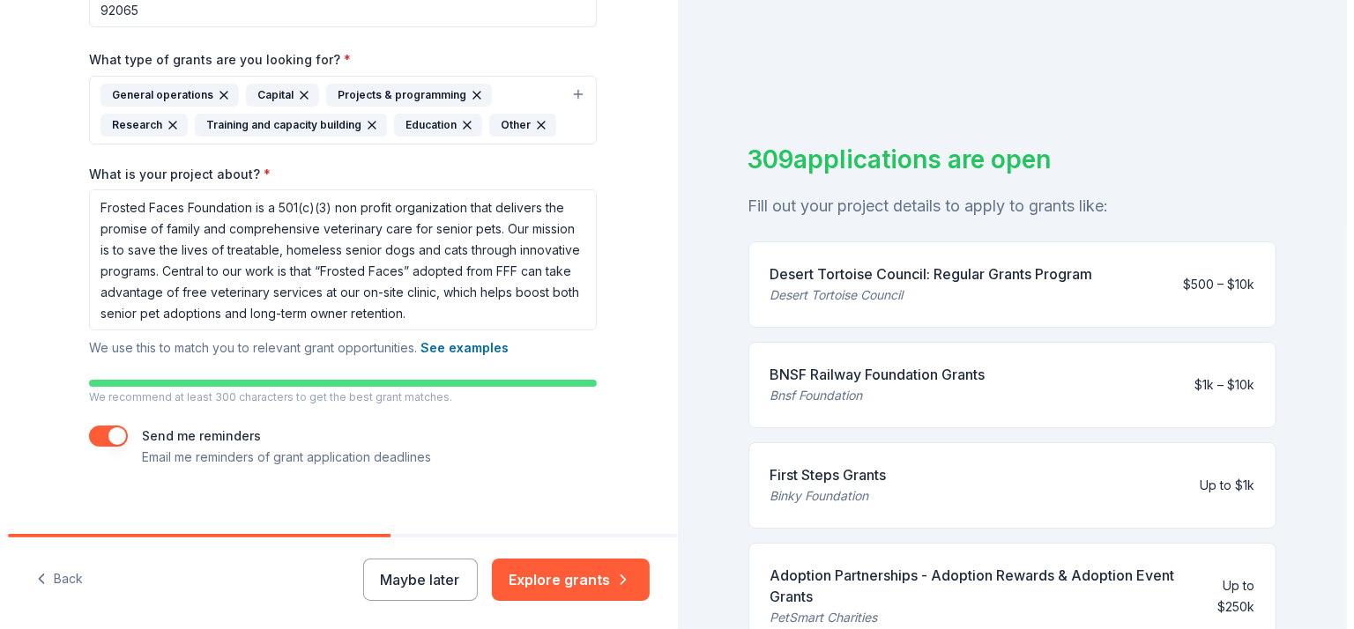
scroll to position [410, 0]
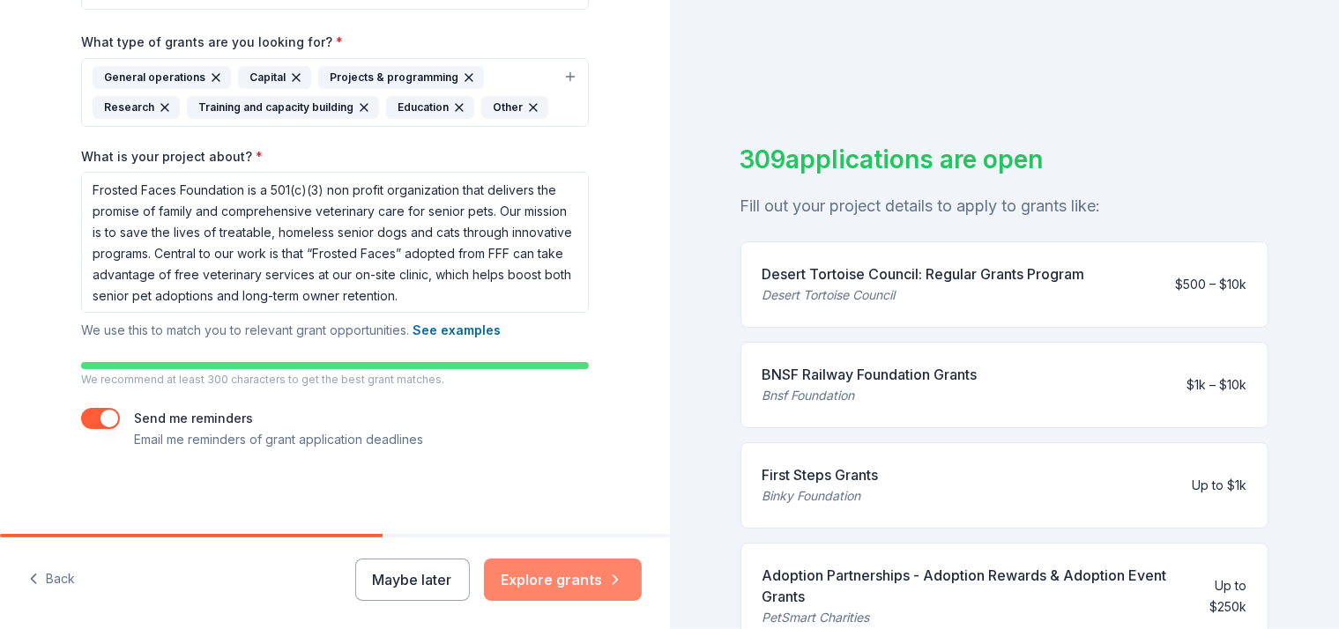
click at [592, 583] on button "Explore grants" at bounding box center [563, 580] width 158 height 42
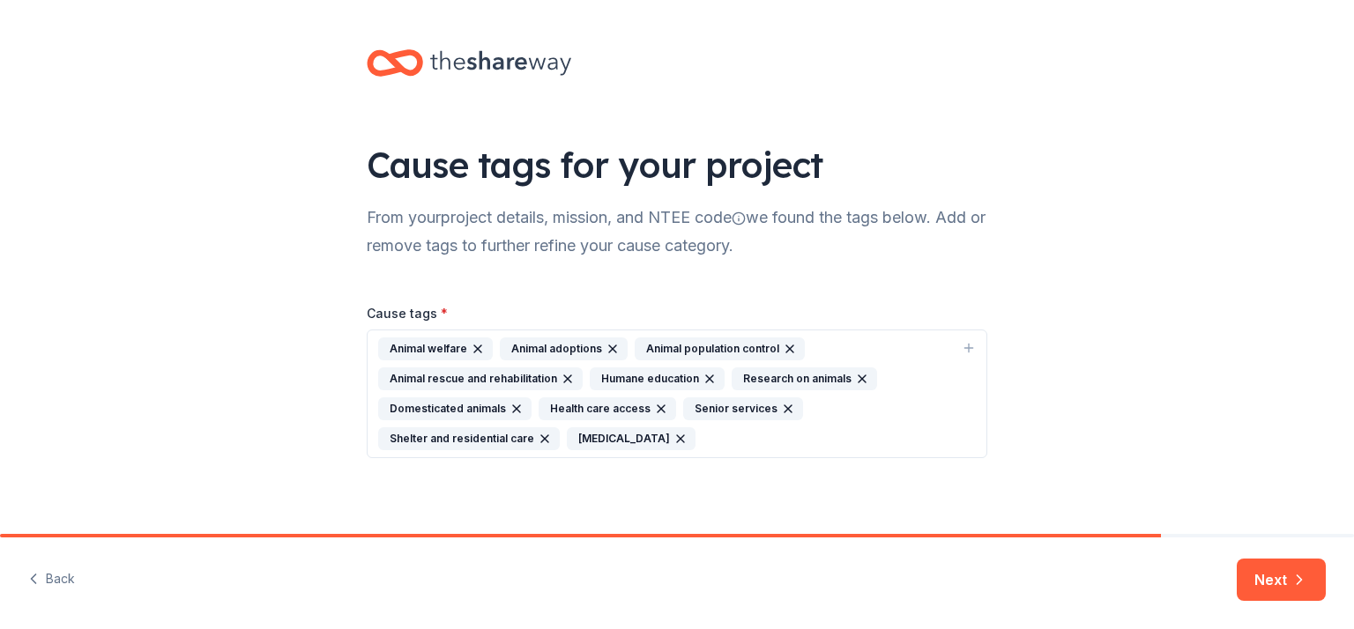
click at [654, 407] on icon "button" at bounding box center [661, 409] width 14 height 14
click at [495, 435] on icon "button" at bounding box center [491, 438] width 7 height 7
click at [638, 411] on icon "button" at bounding box center [643, 409] width 14 height 14
click at [855, 378] on icon "button" at bounding box center [862, 379] width 14 height 14
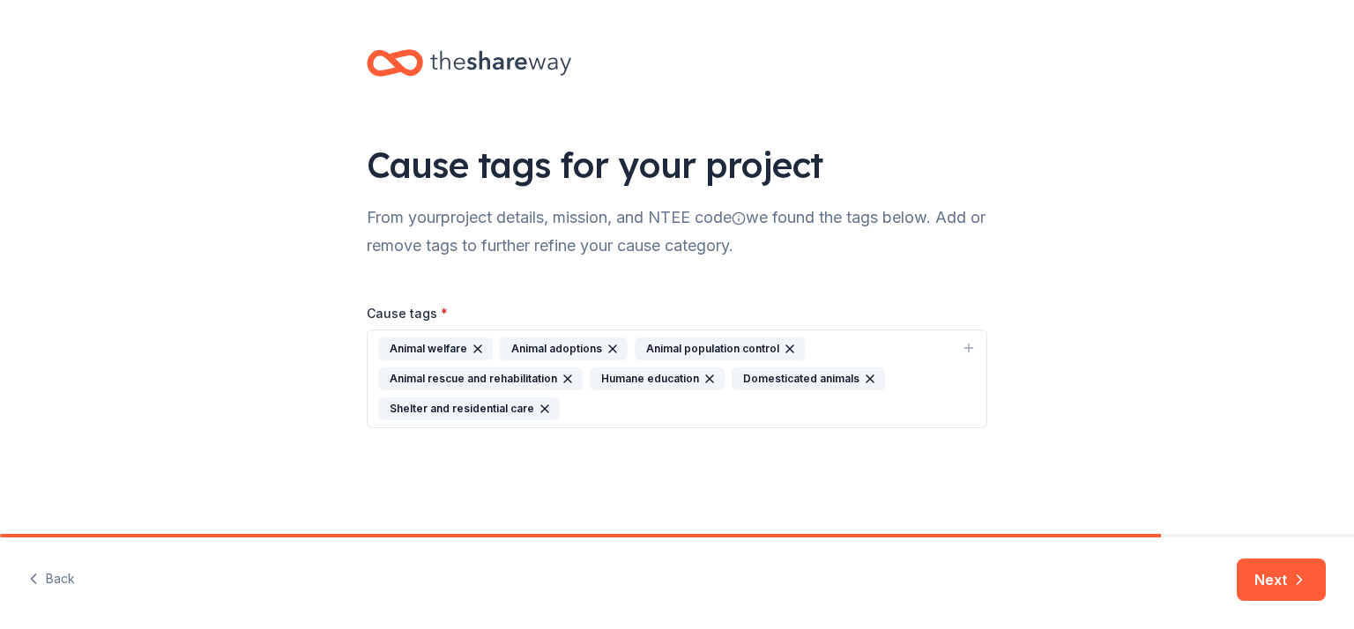
click at [541, 412] on icon "button" at bounding box center [545, 409] width 14 height 14
click at [1290, 577] on icon "button" at bounding box center [1299, 580] width 18 height 18
